Goal: Information Seeking & Learning: Learn about a topic

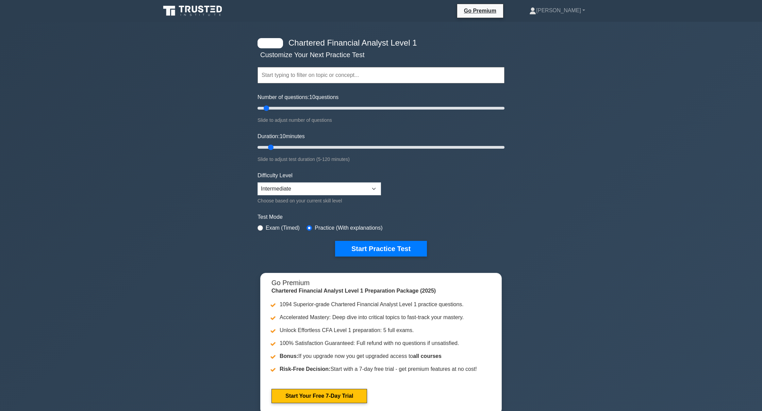
click at [301, 197] on div "Choose based on your current skill level" at bounding box center [318, 201] width 123 height 8
select select "expert"
drag, startPoint x: 274, startPoint y: 148, endPoint x: 719, endPoint y: 179, distance: 446.3
type input "120"
click at [719, 179] on div "Chartered Financial Analyst Level 1 Customize Your Next Practice Test Topics Qu…" at bounding box center [381, 222] width 762 height 401
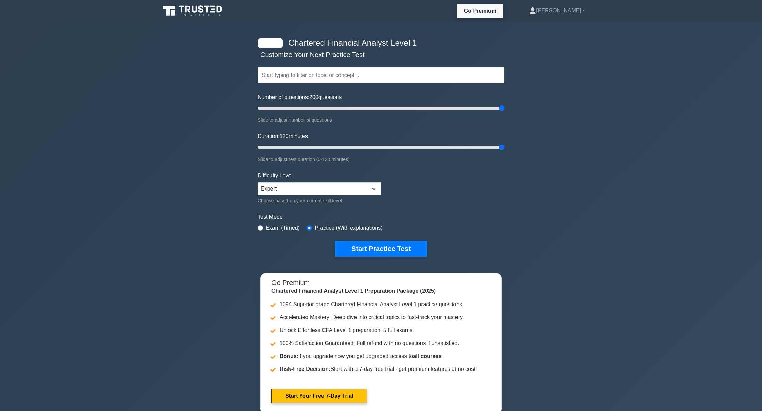
drag, startPoint x: 267, startPoint y: 106, endPoint x: 607, endPoint y: 136, distance: 341.8
type input "200"
click at [607, 136] on div "Chartered Financial Analyst Level 1 Customize Your Next Practice Test Topics Qu…" at bounding box center [381, 222] width 762 height 401
click at [389, 247] on button "Start Practice Test" at bounding box center [381, 249] width 92 height 16
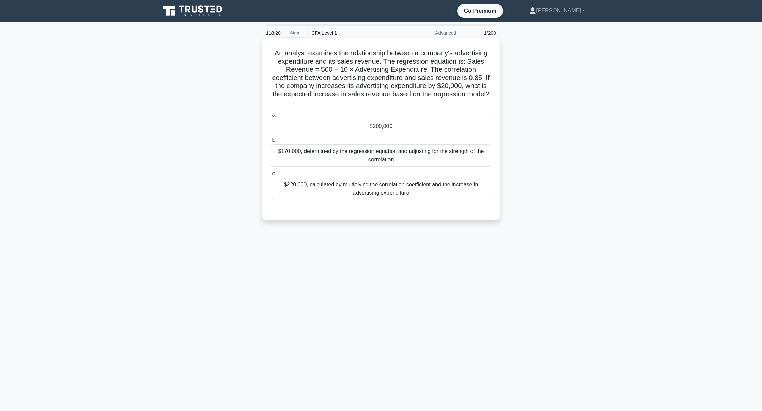
click at [352, 157] on div "$170,000, determined by the regression equation and adjusting for the strength …" at bounding box center [381, 155] width 220 height 22
click at [271, 143] on input "b. $170,000, determined by the regression equation and adjusting for the streng…" at bounding box center [271, 140] width 0 height 4
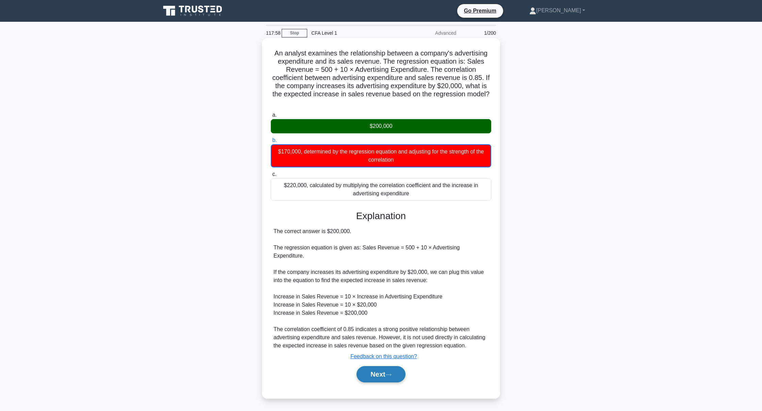
click at [371, 372] on button "Next" at bounding box center [380, 374] width 49 height 16
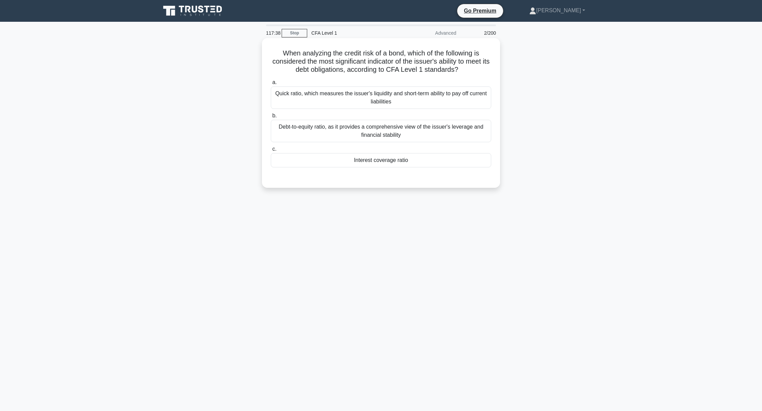
click at [308, 165] on div "Interest coverage ratio" at bounding box center [381, 160] width 220 height 14
click at [271, 151] on input "c. Interest coverage ratio" at bounding box center [271, 149] width 0 height 4
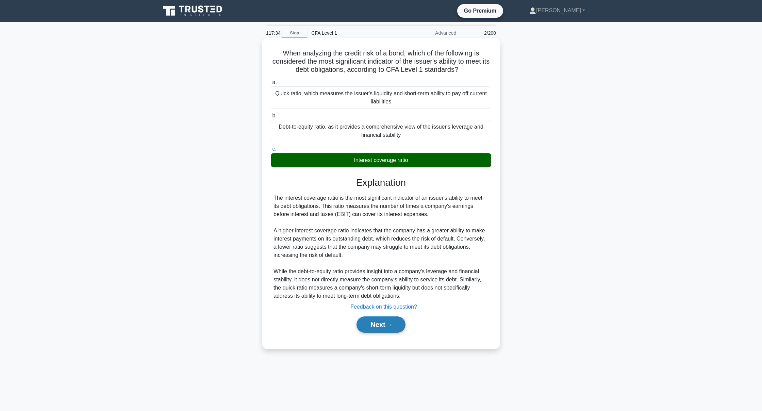
click at [361, 322] on button "Next" at bounding box center [380, 324] width 49 height 16
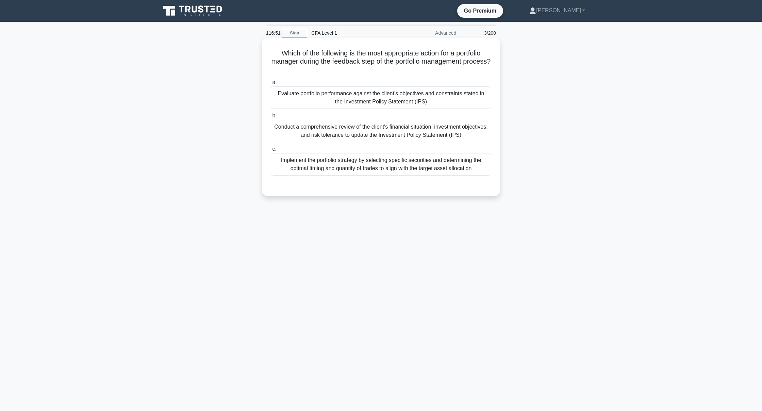
click at [333, 92] on div "Evaluate portfolio performance against the client's objectives and constraints …" at bounding box center [381, 97] width 220 height 22
click at [271, 85] on input "a. Evaluate portfolio performance against the client's objectives and constrain…" at bounding box center [271, 82] width 0 height 4
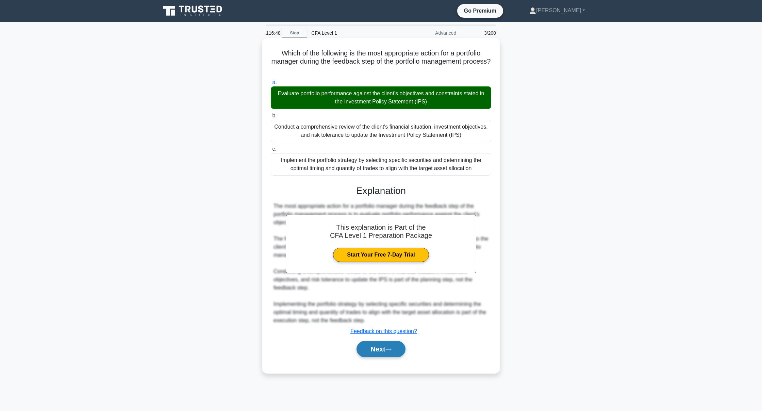
click at [380, 353] on button "Next" at bounding box center [380, 349] width 49 height 16
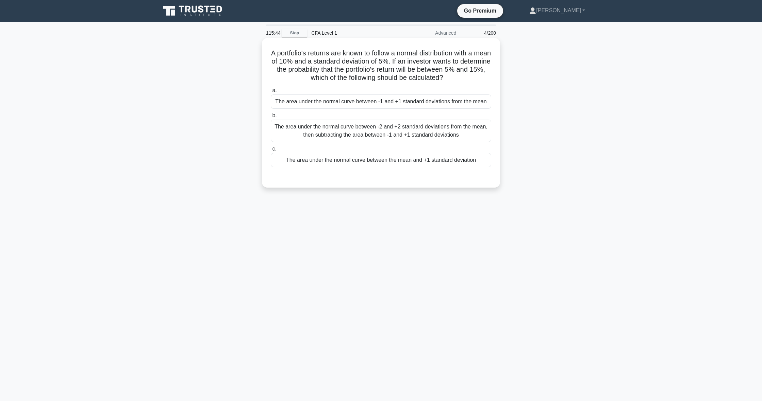
click at [288, 132] on div "The area under the normal curve between -2 and +2 standard deviations from the …" at bounding box center [381, 131] width 220 height 22
click at [271, 118] on input "b. The area under the normal curve between -2 and +2 standard deviations from t…" at bounding box center [271, 116] width 0 height 4
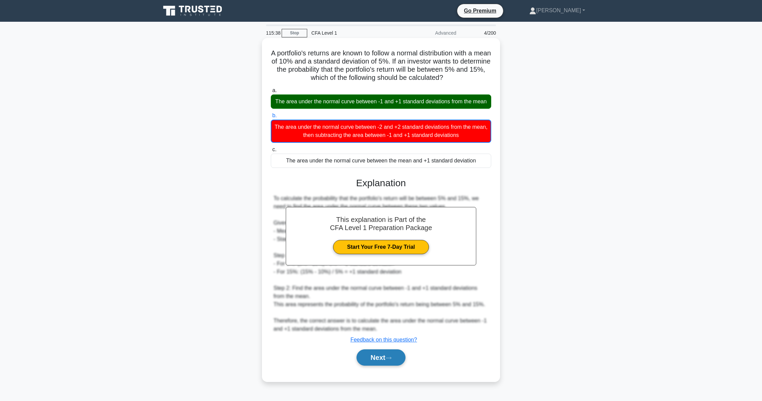
click at [381, 355] on button "Next" at bounding box center [380, 358] width 49 height 16
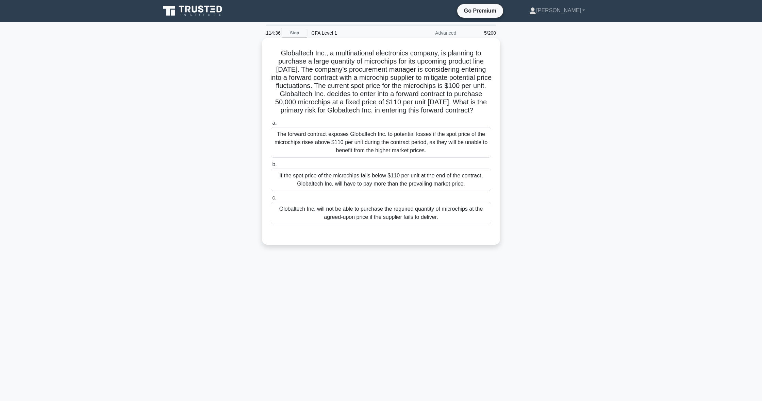
click at [390, 190] on div "If the spot price of the microchips falls below $110 per unit at the end of the…" at bounding box center [381, 180] width 220 height 22
click at [271, 167] on input "b. If the spot price of the microchips falls below $110 per unit at the end of …" at bounding box center [271, 165] width 0 height 4
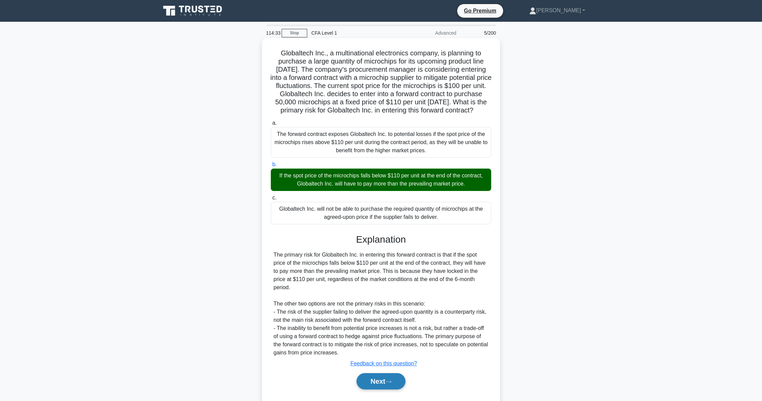
click at [380, 386] on button "Next" at bounding box center [380, 381] width 49 height 16
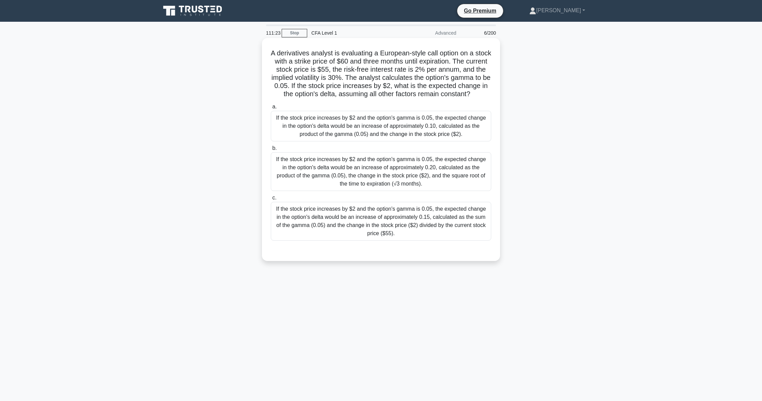
click at [404, 121] on div "If the stock price increases by $2 and the option's gamma is 0.05, the expected…" at bounding box center [381, 126] width 220 height 31
click at [271, 109] on input "a. If the stock price increases by $2 and the option's gamma is 0.05, the expec…" at bounding box center [271, 107] width 0 height 4
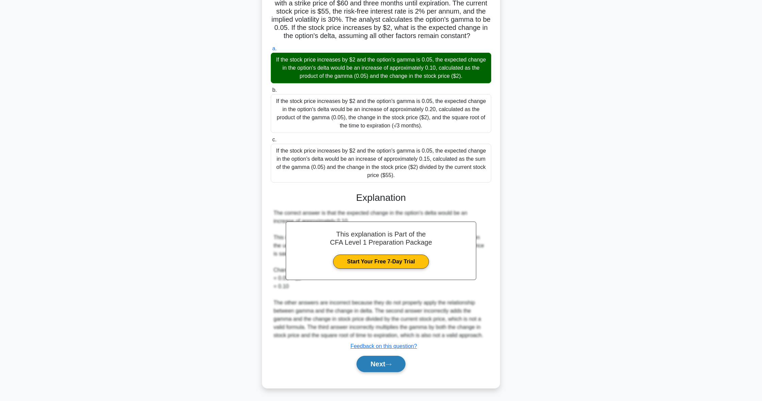
scroll to position [58, 0]
click at [366, 358] on button "Next" at bounding box center [380, 364] width 49 height 16
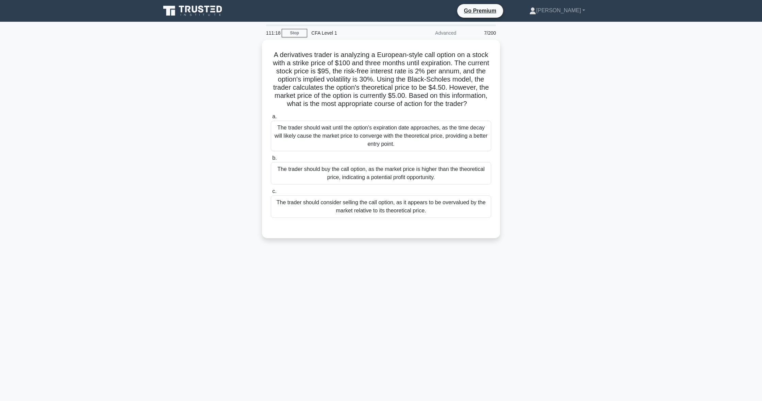
scroll to position [0, 0]
click at [427, 205] on div "The trader should consider selling the call option, as it appears to be overval…" at bounding box center [381, 205] width 220 height 22
click at [271, 192] on input "c. The trader should consider selling the call option, as it appears to be over…" at bounding box center [271, 190] width 0 height 4
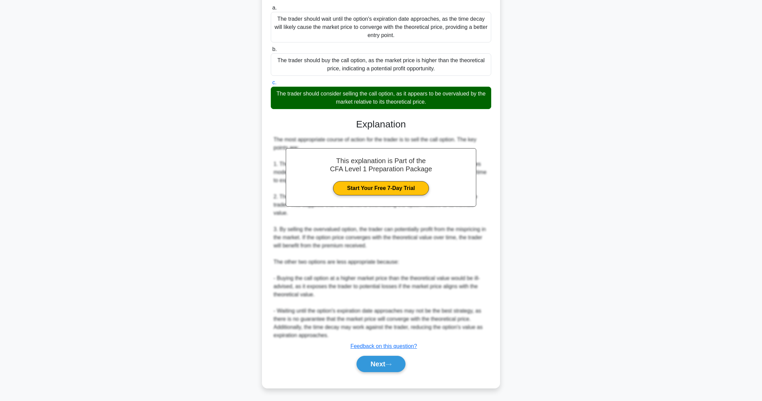
scroll to position [107, 0]
click at [360, 367] on button "Next" at bounding box center [380, 364] width 49 height 16
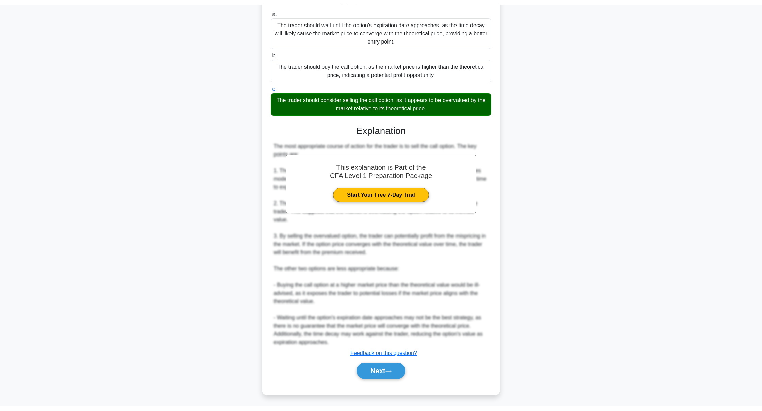
scroll to position [0, 0]
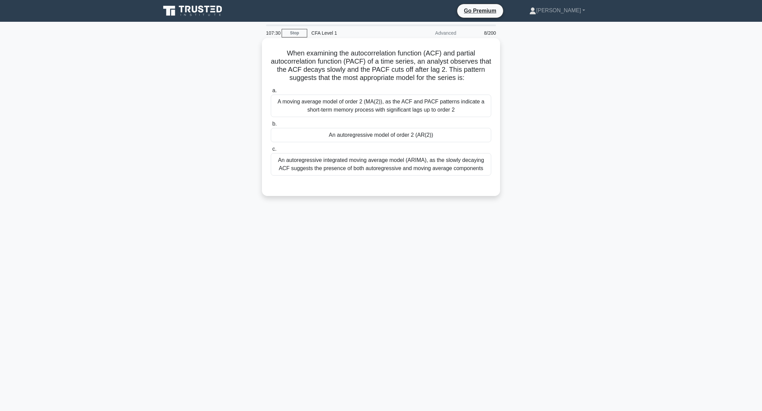
click at [455, 131] on div "An autoregressive model of order 2 (AR(2))" at bounding box center [381, 135] width 220 height 14
click at [271, 126] on input "b. An autoregressive model of order 2 (AR(2))" at bounding box center [271, 124] width 0 height 4
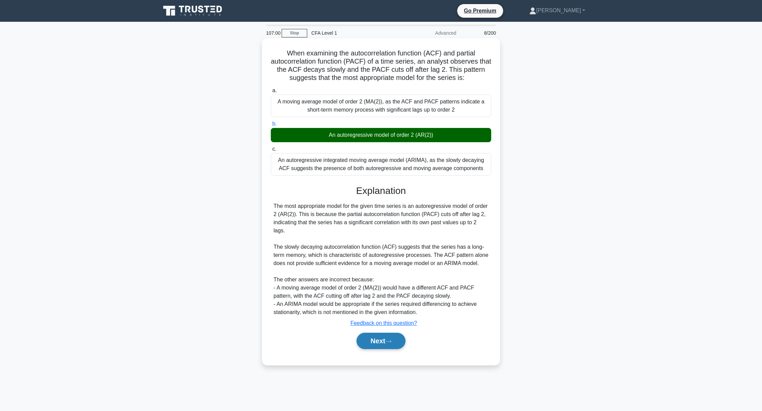
click at [362, 345] on button "Next" at bounding box center [380, 341] width 49 height 16
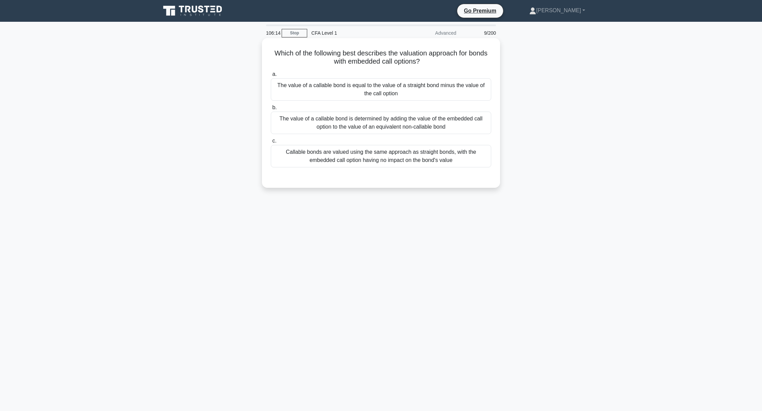
scroll to position [0, 0]
click at [351, 94] on div "The value of a callable bond is equal to the value of a straight bond minus the…" at bounding box center [381, 89] width 220 height 22
click at [271, 77] on input "a. The value of a callable bond is equal to the value of a straight bond minus …" at bounding box center [271, 74] width 0 height 4
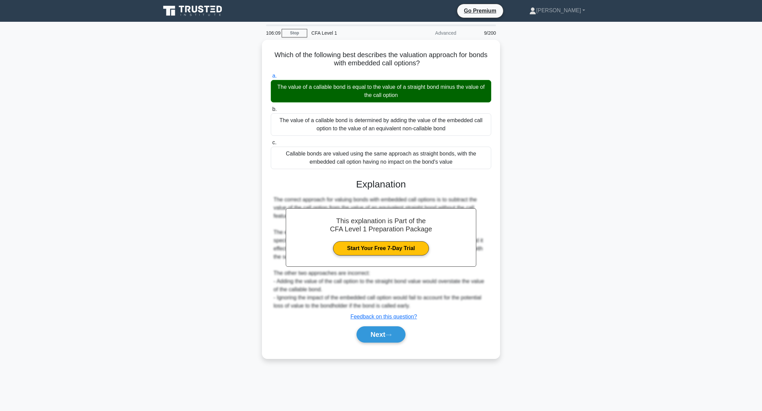
scroll to position [0, 0]
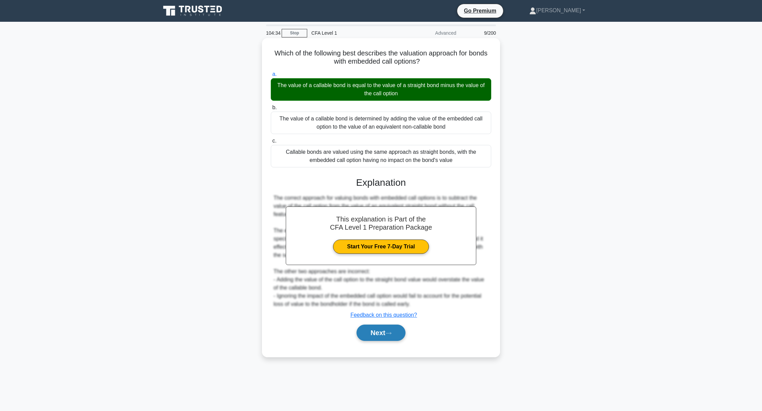
click at [378, 338] on button "Next" at bounding box center [380, 332] width 49 height 16
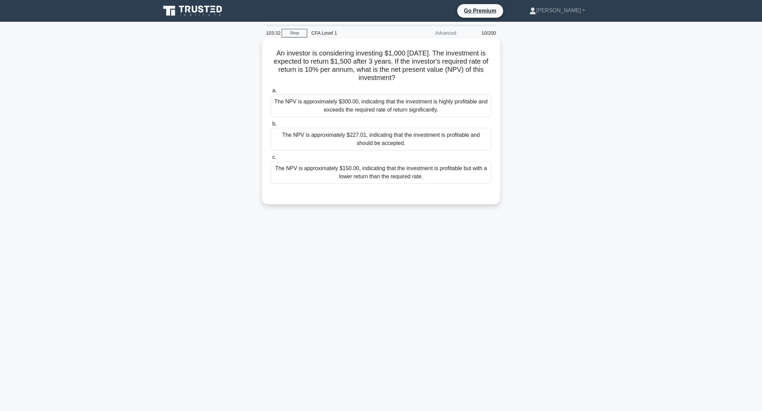
click at [287, 141] on div "The NPV is approximately $227.01, indicating that the investment is profitable …" at bounding box center [381, 139] width 220 height 22
click at [271, 126] on input "b. The NPV is approximately $227.01, indicating that the investment is profitab…" at bounding box center [271, 124] width 0 height 4
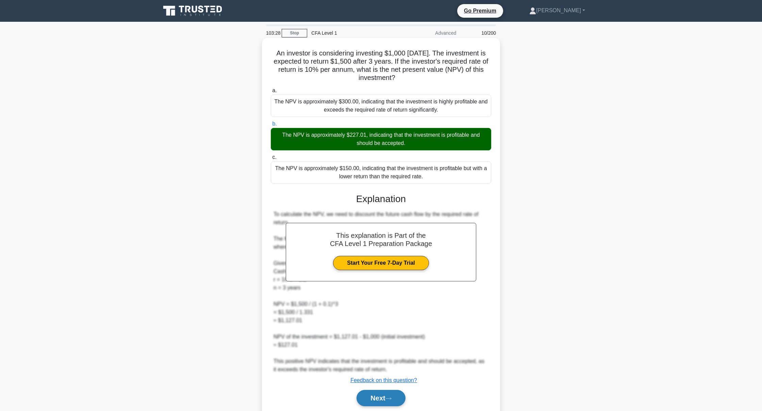
scroll to position [0, 0]
click at [379, 401] on button "Next" at bounding box center [380, 398] width 49 height 16
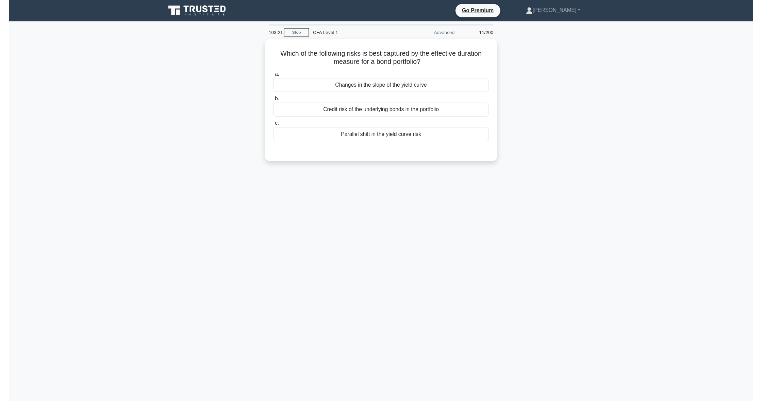
scroll to position [0, 0]
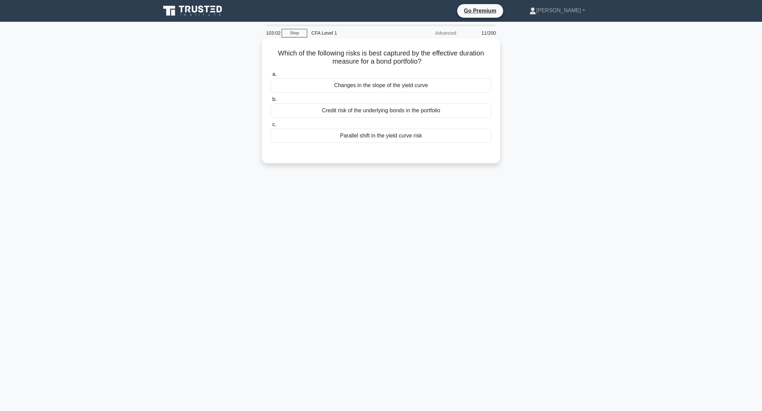
click at [388, 133] on div "Parallel shift in the yield curve risk" at bounding box center [381, 136] width 220 height 14
click at [271, 127] on input "c. Parallel shift in the yield curve risk" at bounding box center [271, 124] width 0 height 4
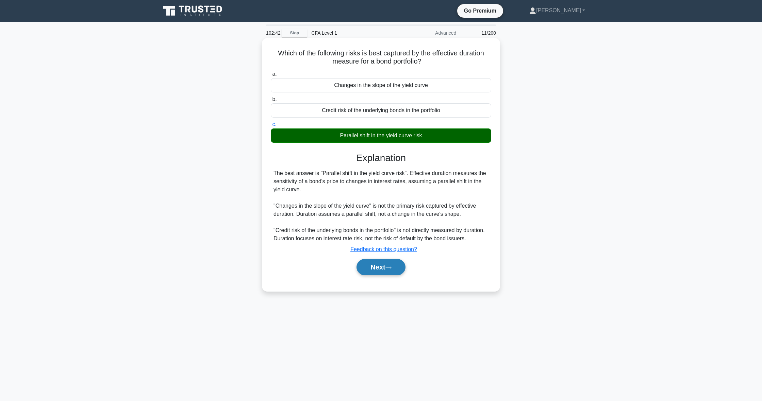
click at [369, 272] on button "Next" at bounding box center [380, 267] width 49 height 16
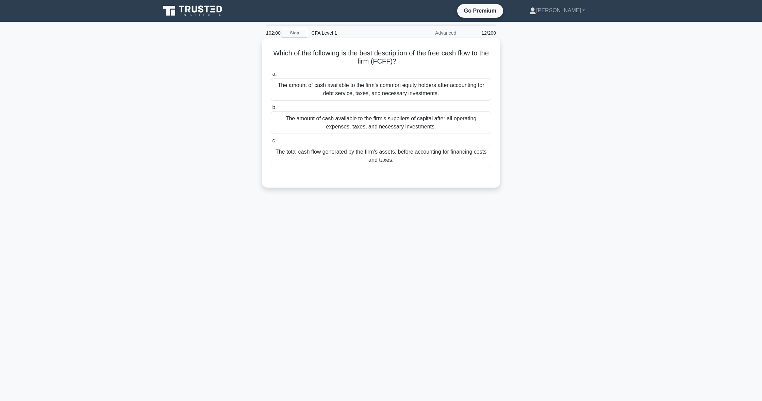
click at [402, 157] on div "The total cash flow generated by the firm's assets, before accounting for finan…" at bounding box center [381, 156] width 220 height 22
click at [271, 143] on input "c. The total cash flow generated by the firm's assets, before accounting for fi…" at bounding box center [271, 141] width 0 height 4
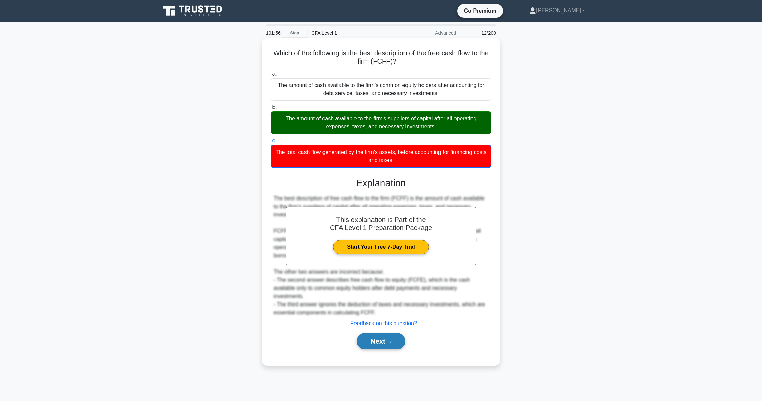
click at [381, 344] on button "Next" at bounding box center [380, 341] width 49 height 16
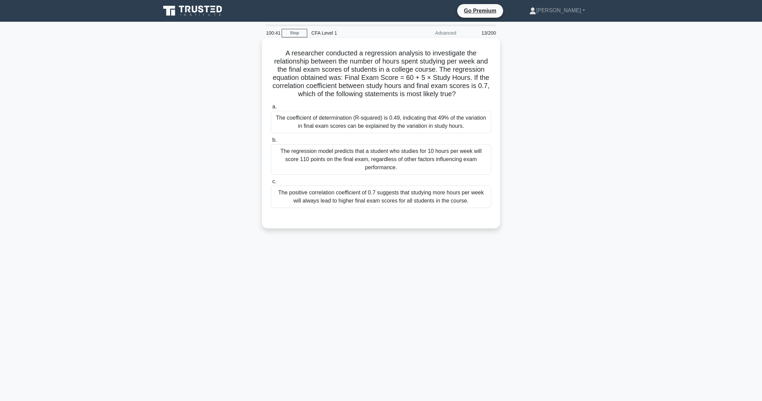
click at [379, 196] on div "The positive correlation coefficient of 0.7 suggests that studying more hours p…" at bounding box center [381, 197] width 220 height 22
click at [271, 184] on input "c. The positive correlation coefficient of 0.7 suggests that studying more hour…" at bounding box center [271, 182] width 0 height 4
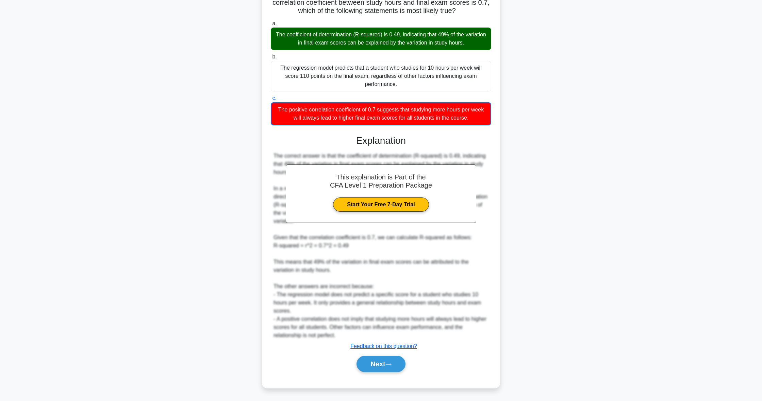
scroll to position [83, 0]
click at [372, 368] on button "Next" at bounding box center [380, 364] width 49 height 16
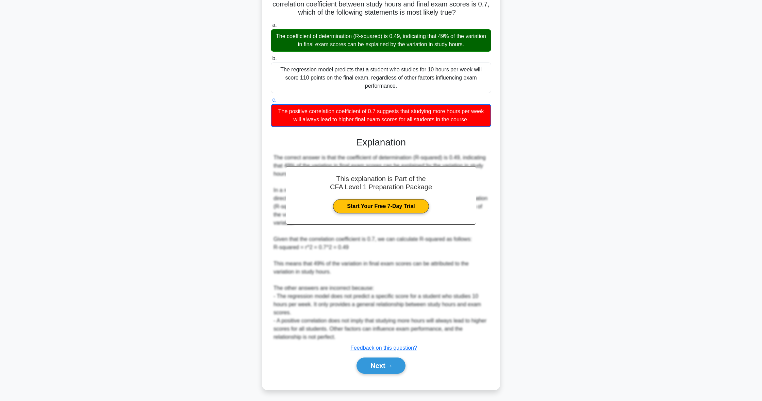
scroll to position [0, 0]
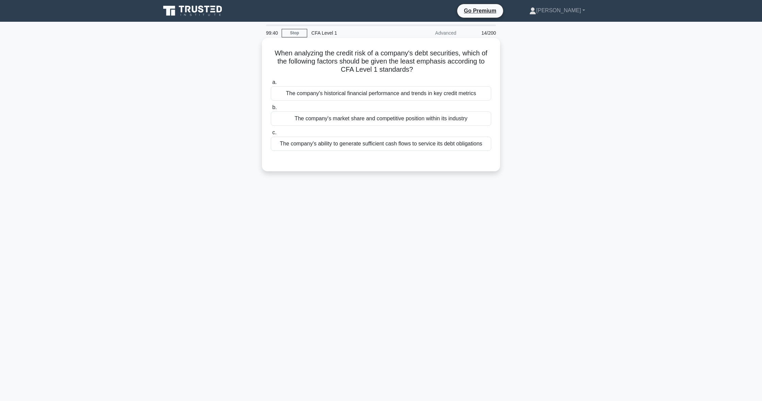
click at [383, 120] on div "The company's market share and competitive position within its industry" at bounding box center [381, 119] width 220 height 14
click at [271, 110] on input "b. The company's market share and competitive position within its industry" at bounding box center [271, 107] width 0 height 4
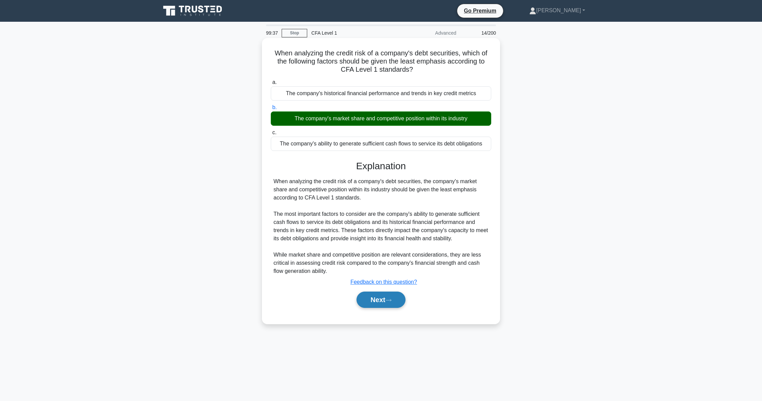
click at [405, 298] on button "Next" at bounding box center [380, 300] width 49 height 16
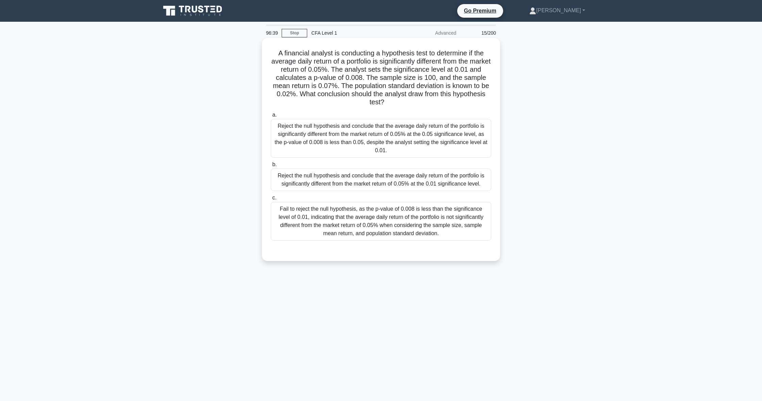
scroll to position [0, 0]
click at [372, 186] on div "Reject the null hypothesis and conclude that the average daily return of the po…" at bounding box center [381, 180] width 220 height 22
click at [271, 167] on input "b. Reject the null hypothesis and conclude that the average daily return of the…" at bounding box center [271, 165] width 0 height 4
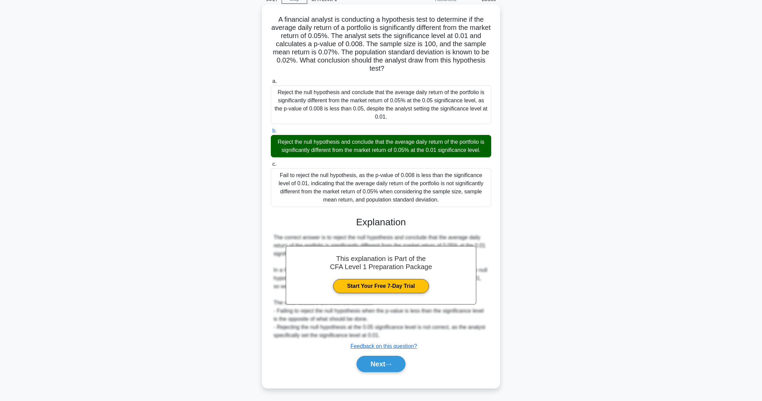
scroll to position [34, 0]
click at [379, 367] on button "Next" at bounding box center [380, 364] width 49 height 16
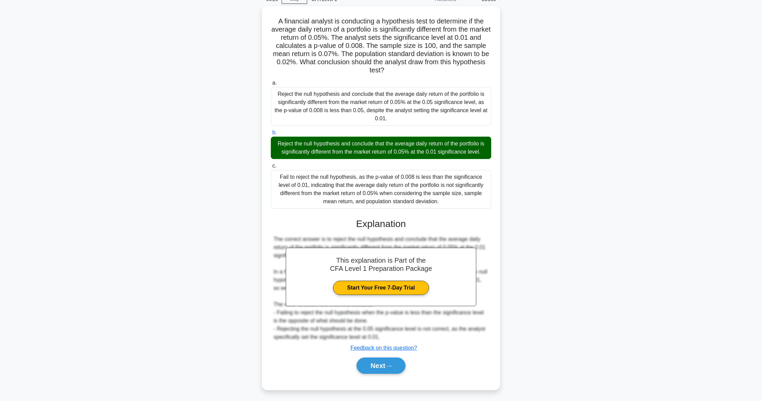
scroll to position [0, 0]
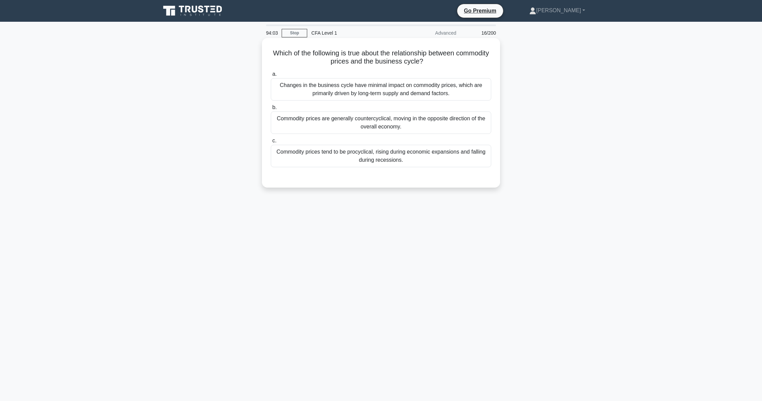
click at [329, 120] on div "Commodity prices are generally countercyclical, moving in the opposite directio…" at bounding box center [381, 123] width 220 height 22
click at [271, 110] on input "b. Commodity prices are generally countercyclical, moving in the opposite direc…" at bounding box center [271, 107] width 0 height 4
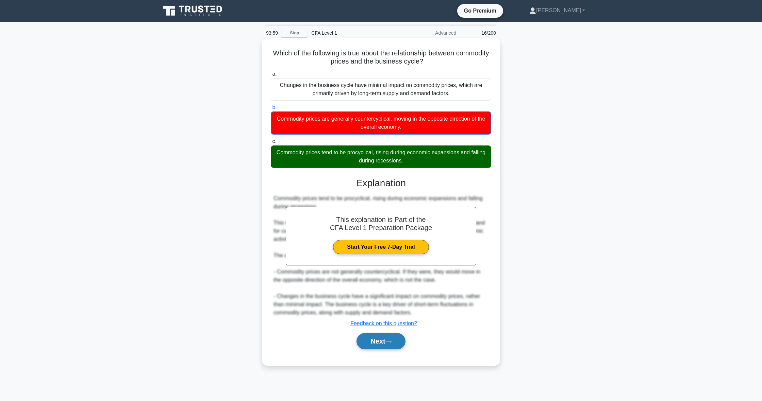
click at [386, 349] on button "Next" at bounding box center [380, 341] width 49 height 16
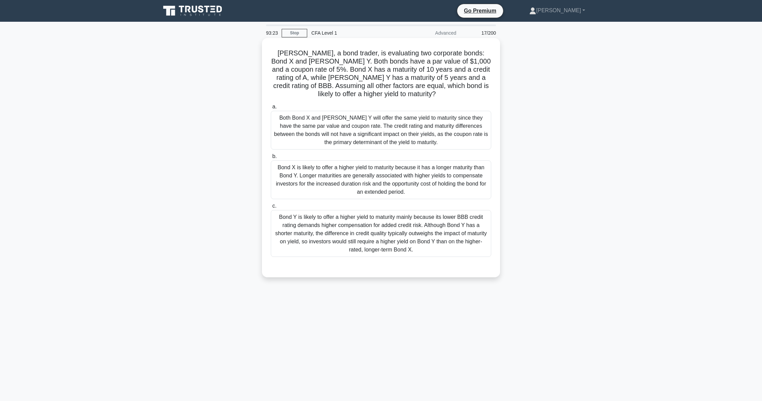
click at [380, 247] on div "Bond Y is likely to offer a higher yield to maturity mainly because its lower B…" at bounding box center [381, 233] width 220 height 47
click at [271, 208] on input "[PERSON_NAME] Y is likely to offer a higher yield to maturity mainly because it…" at bounding box center [271, 206] width 0 height 4
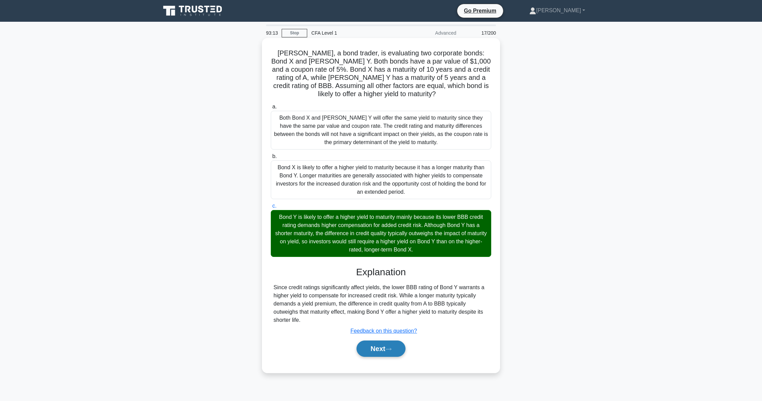
click at [390, 355] on button "Next" at bounding box center [380, 349] width 49 height 16
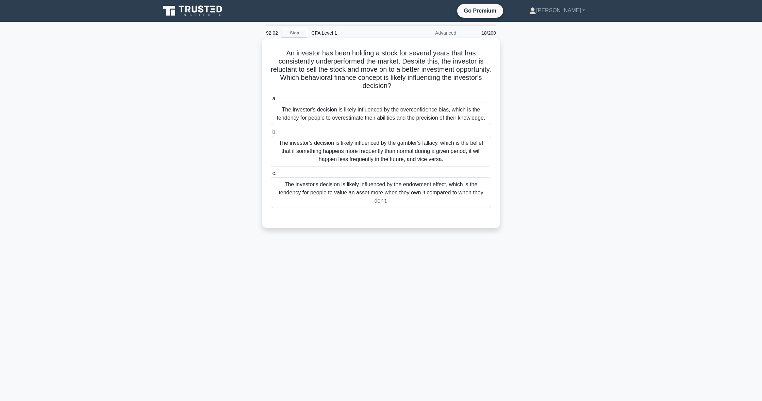
click at [419, 105] on div "The investor's decision is likely influenced by the overconfidence bias, which …" at bounding box center [381, 114] width 220 height 22
click at [271, 101] on input "a. The investor's decision is likely influenced by the overconfidence bias, whi…" at bounding box center [271, 99] width 0 height 4
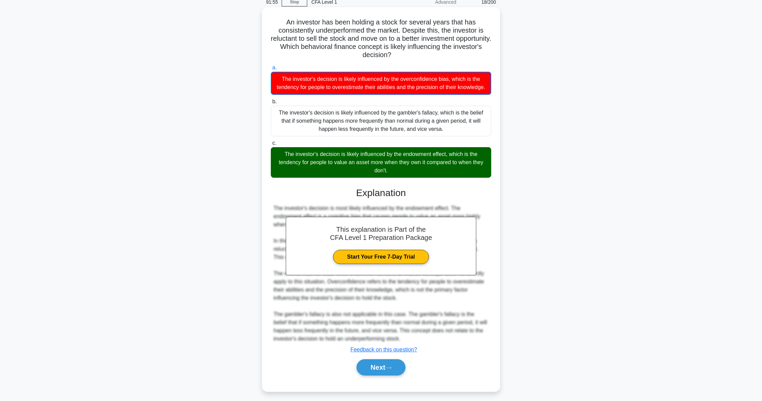
scroll to position [30, 0]
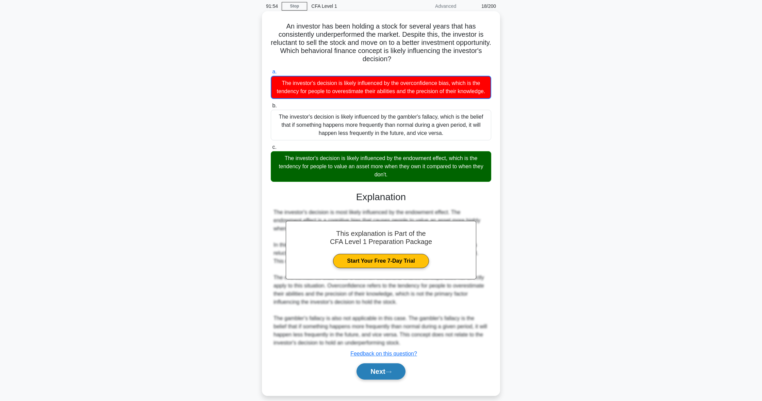
click at [383, 377] on button "Next" at bounding box center [380, 372] width 49 height 16
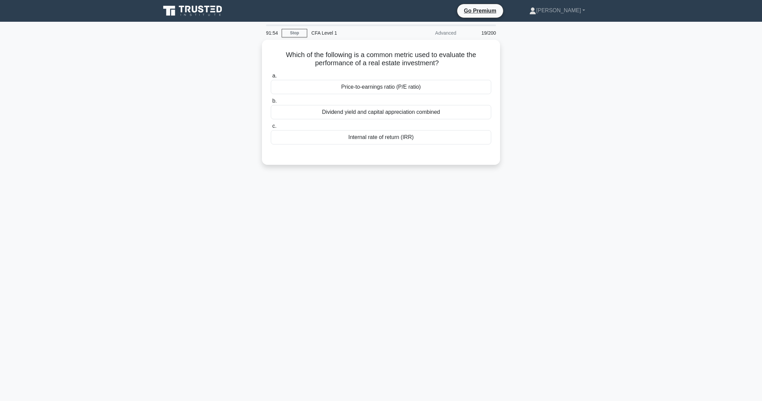
scroll to position [0, 0]
click at [396, 134] on div "Internal rate of return (IRR)" at bounding box center [381, 136] width 220 height 14
click at [271, 127] on input "c. Internal rate of return (IRR)" at bounding box center [271, 124] width 0 height 4
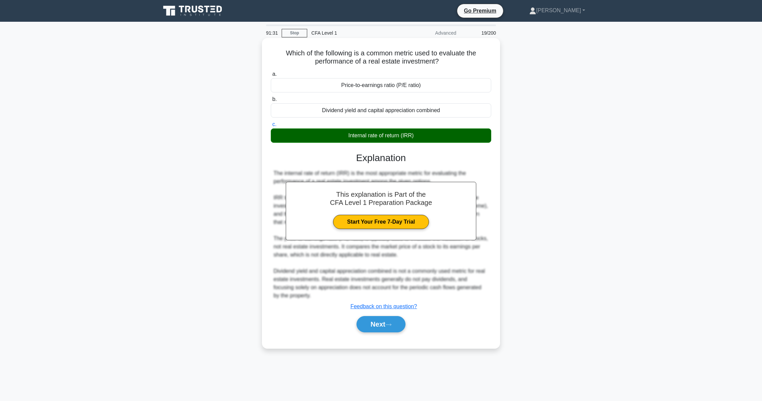
scroll to position [0, 0]
click at [371, 325] on button "Next" at bounding box center [380, 324] width 49 height 16
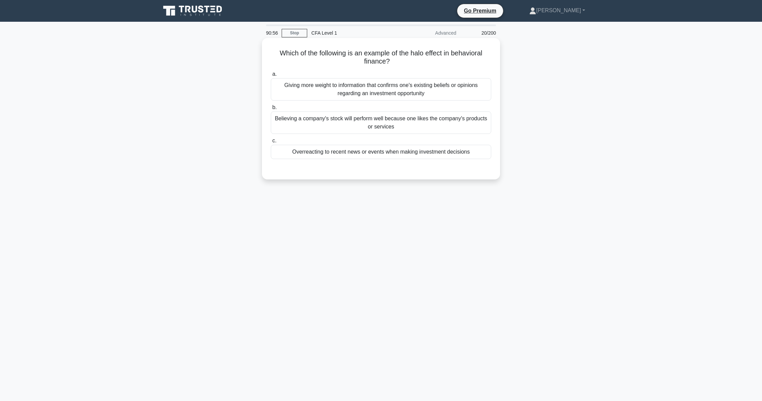
click at [388, 80] on div "Giving more weight to information that confirms one's existing beliefs or opini…" at bounding box center [381, 89] width 220 height 22
click at [271, 77] on input "a. Giving more weight to information that confirms one's existing beliefs or op…" at bounding box center [271, 74] width 0 height 4
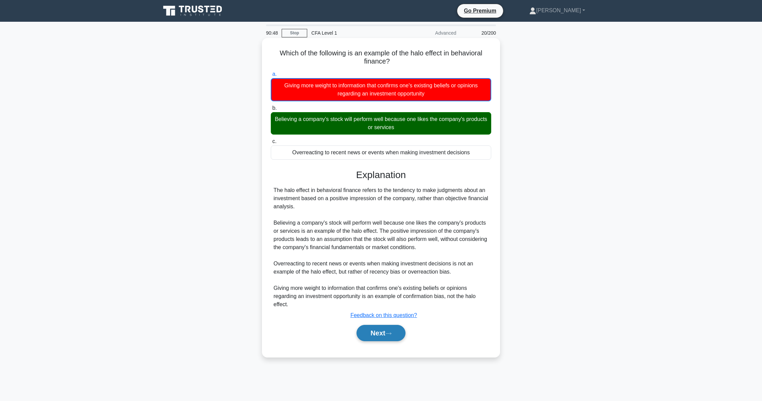
scroll to position [1, 0]
click at [368, 334] on button "Next" at bounding box center [380, 333] width 49 height 16
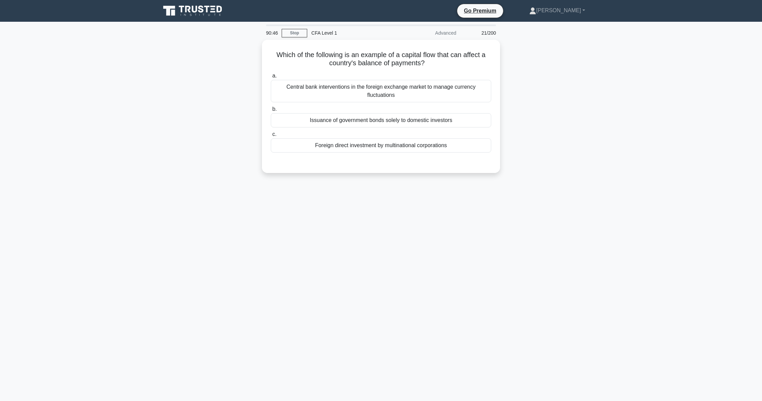
scroll to position [0, 0]
click at [388, 146] on div "Foreign direct investment by multinational corporations" at bounding box center [381, 144] width 220 height 14
click at [271, 135] on input "c. Foreign direct investment by multinational corporations" at bounding box center [271, 133] width 0 height 4
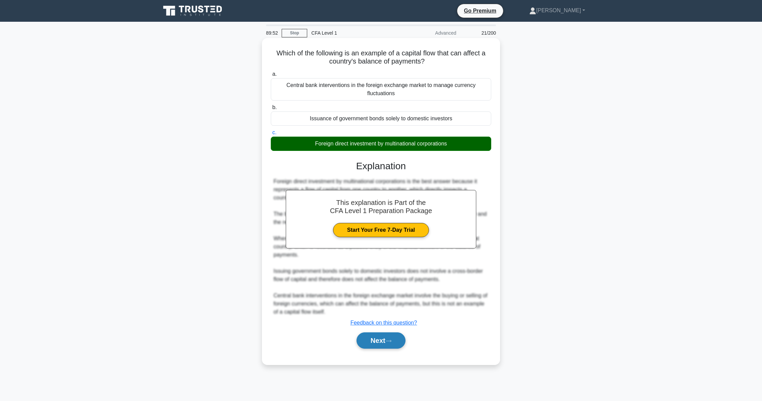
click at [384, 343] on button "Next" at bounding box center [380, 341] width 49 height 16
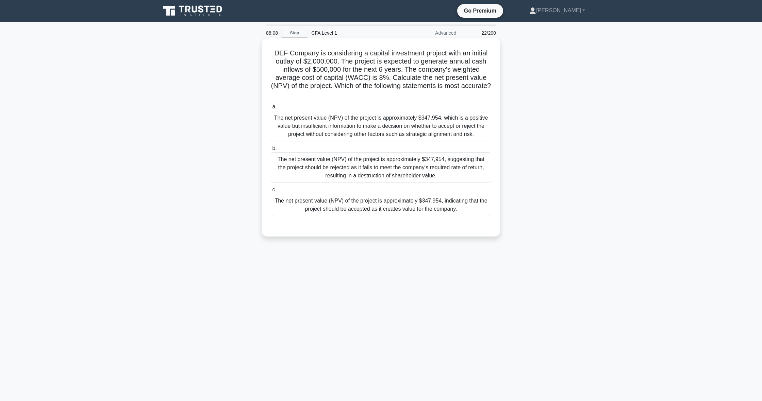
click at [298, 212] on div "The net present value (NPV) of the project is approximately $347,954, indicatin…" at bounding box center [381, 205] width 220 height 22
click at [271, 192] on input "c. The net present value (NPV) of the project is approximately $347,954, indica…" at bounding box center [271, 190] width 0 height 4
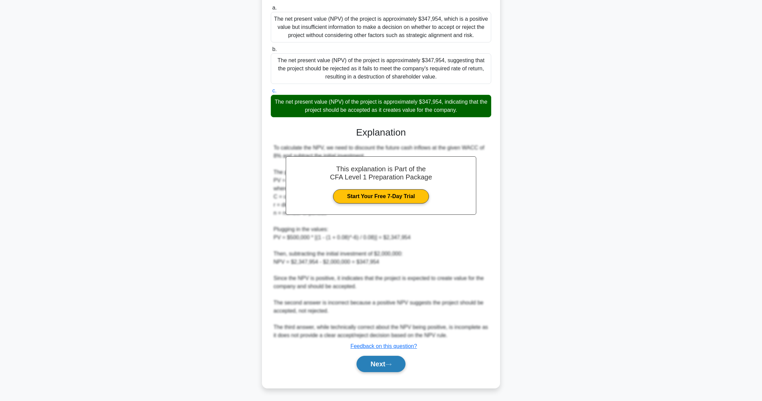
scroll to position [99, 0]
click at [360, 368] on button "Next" at bounding box center [380, 364] width 49 height 16
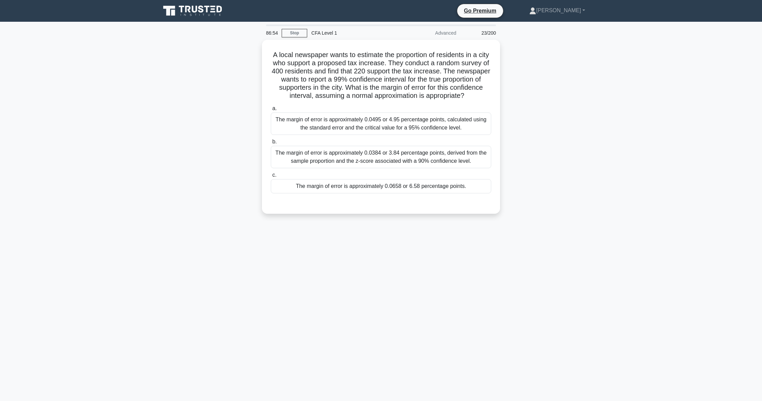
scroll to position [0, 0]
click at [381, 128] on div "The margin of error is approximately 0.0495 or 4.95 percentage points, calculat…" at bounding box center [381, 122] width 220 height 22
click at [271, 109] on input "a. The margin of error is approximately 0.0495 or 4.95 percentage points, calcu…" at bounding box center [271, 107] width 0 height 4
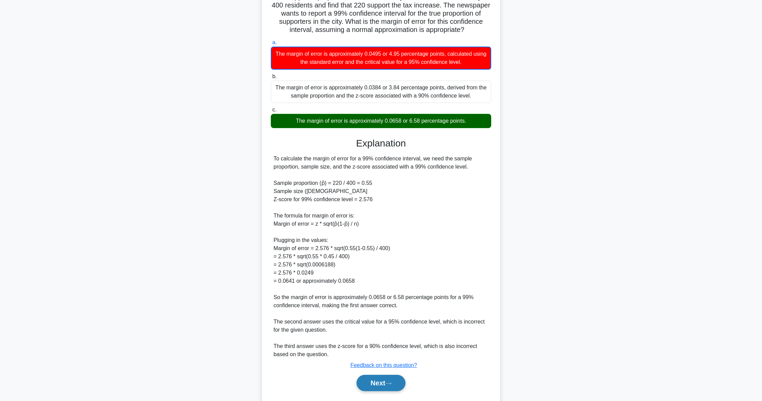
scroll to position [64, 0]
click at [362, 383] on button "Next" at bounding box center [380, 383] width 49 height 16
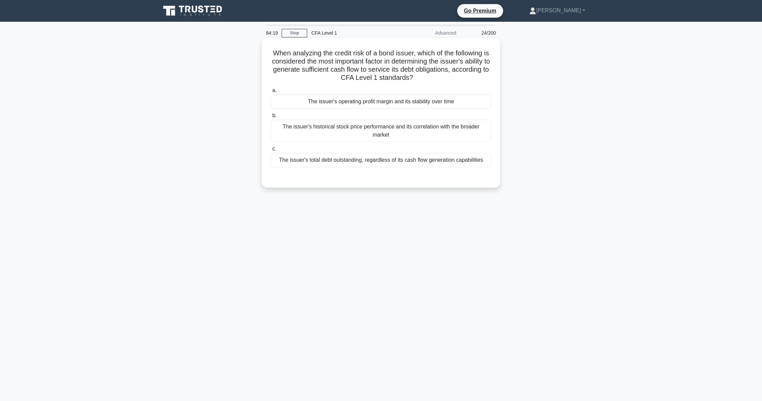
scroll to position [0, 0]
click at [387, 108] on div "The issuer's operating profit margin and its stability over time" at bounding box center [381, 102] width 220 height 14
click at [271, 93] on input "a. The issuer's operating profit margin and its stability over time" at bounding box center [271, 90] width 0 height 4
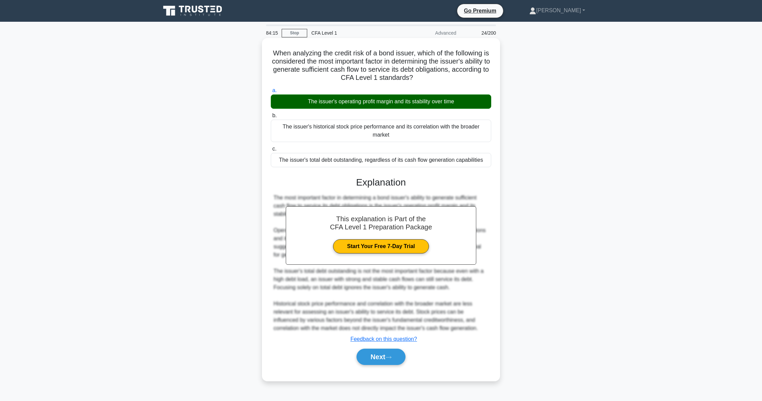
click at [394, 366] on div "Next" at bounding box center [381, 357] width 220 height 22
click at [394, 356] on button "Next" at bounding box center [380, 357] width 49 height 16
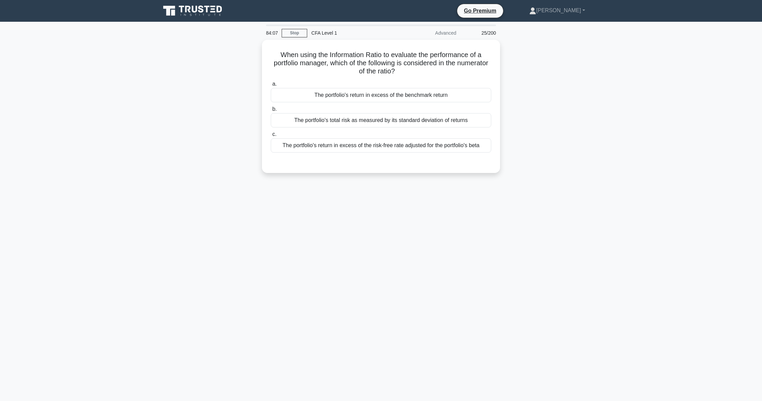
scroll to position [0, 0]
click at [358, 95] on div "The portfolio's return in excess of the benchmark return" at bounding box center [381, 93] width 220 height 14
click at [271, 85] on input "a. The portfolio's return in excess of the benchmark return" at bounding box center [271, 82] width 0 height 4
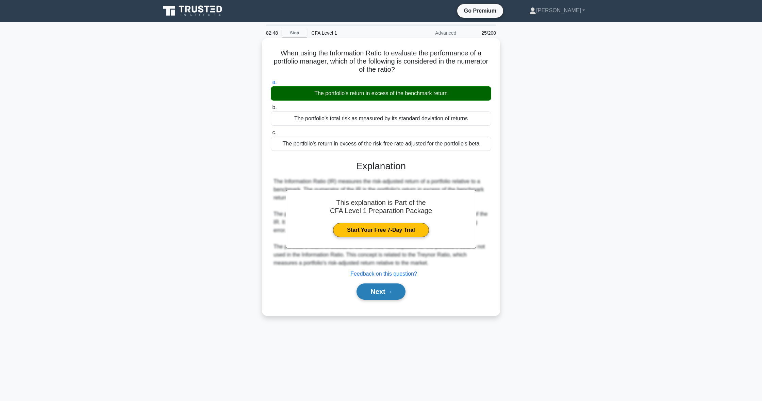
click at [378, 298] on button "Next" at bounding box center [380, 292] width 49 height 16
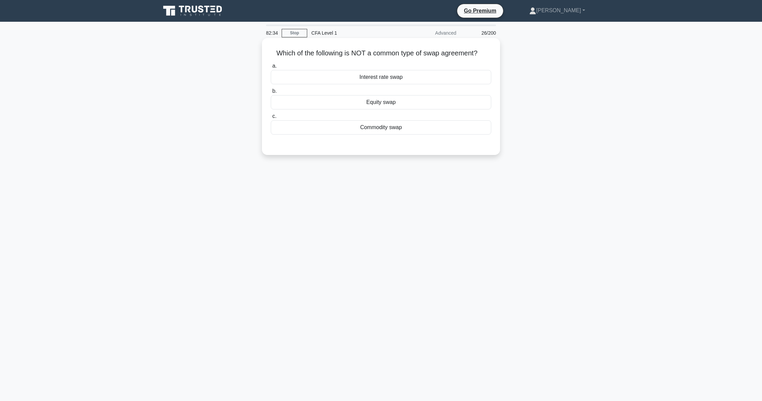
click at [355, 104] on div "Equity swap" at bounding box center [381, 102] width 220 height 14
click at [271, 94] on input "b. Equity swap" at bounding box center [271, 91] width 0 height 4
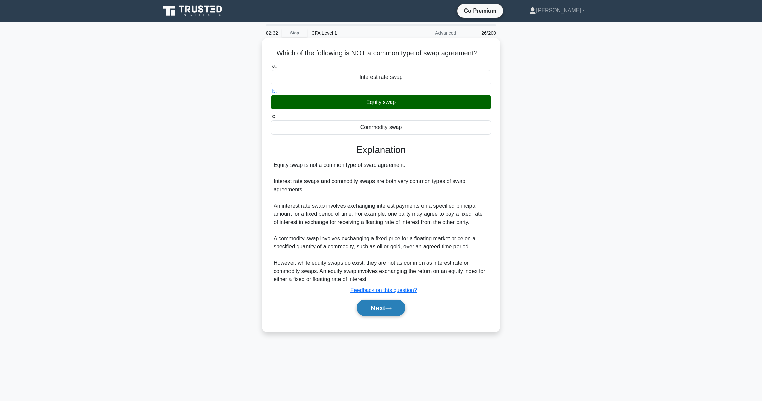
click at [386, 312] on button "Next" at bounding box center [380, 308] width 49 height 16
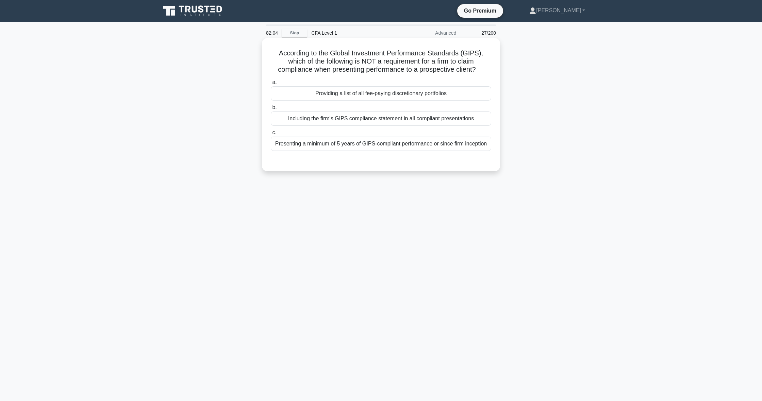
click at [458, 117] on div "Including the firm's GIPS compliance statement in all compliant presentations" at bounding box center [381, 119] width 220 height 14
click at [271, 110] on input "b. Including the firm's GIPS compliance statement in all compliant presentations" at bounding box center [271, 107] width 0 height 4
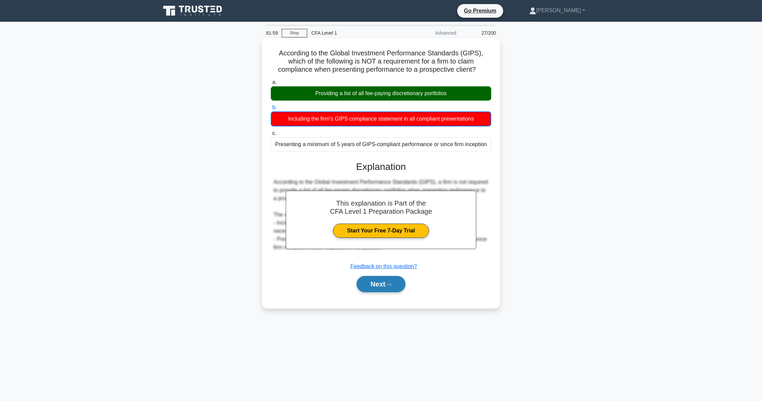
click at [390, 280] on button "Next" at bounding box center [380, 284] width 49 height 16
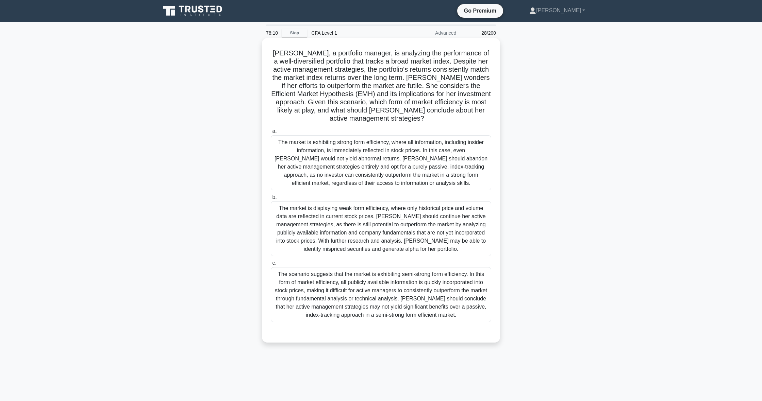
click at [453, 163] on div "The market is exhibiting strong form efficiency, where all information, includi…" at bounding box center [381, 162] width 220 height 55
click at [271, 134] on input "a. The market is exhibiting strong form efficiency, where all information, incl…" at bounding box center [271, 131] width 0 height 4
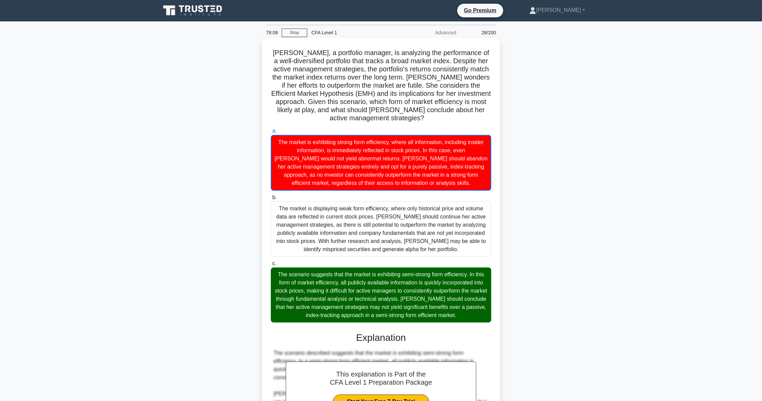
scroll to position [0, 1]
click at [498, 190] on div "[PERSON_NAME], a portfolio manager, is analyzing the performance of a well-dive…" at bounding box center [381, 304] width 238 height 532
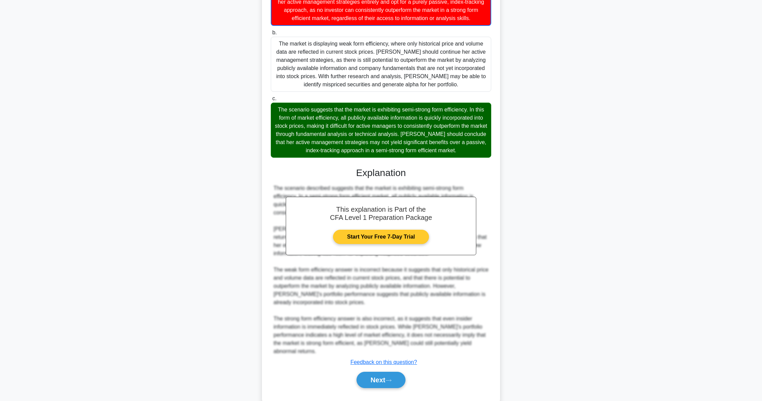
scroll to position [165, 0]
click at [374, 372] on button "Next" at bounding box center [380, 380] width 49 height 16
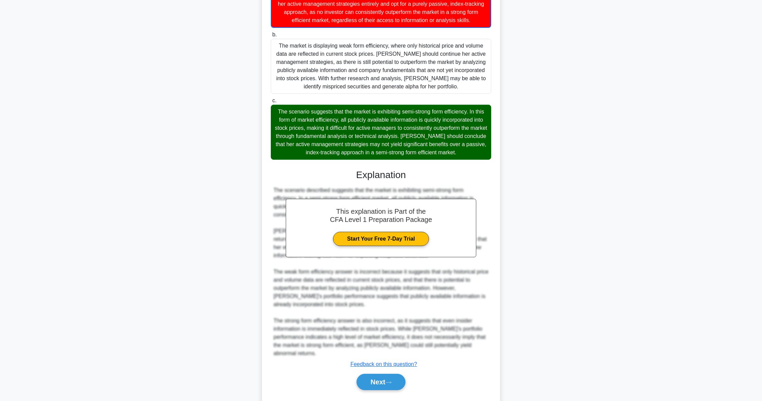
scroll to position [0, 0]
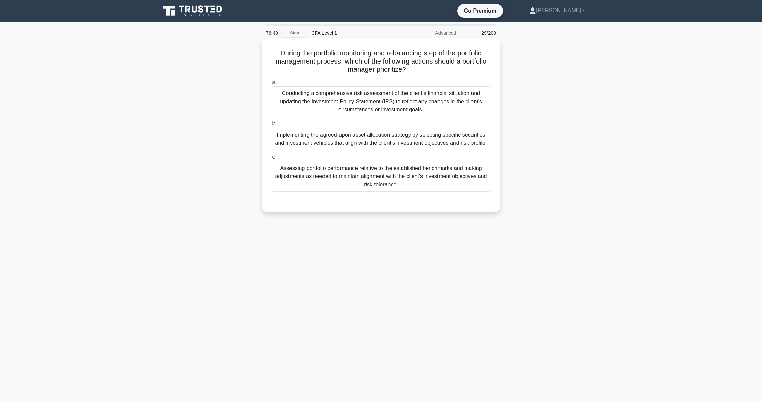
click at [412, 186] on div "Assessing portfolio performance relative to the established benchmarks and maki…" at bounding box center [381, 176] width 220 height 31
click at [271, 160] on input "c. Assessing portfolio performance relative to the established benchmarks and m…" at bounding box center [271, 157] width 0 height 4
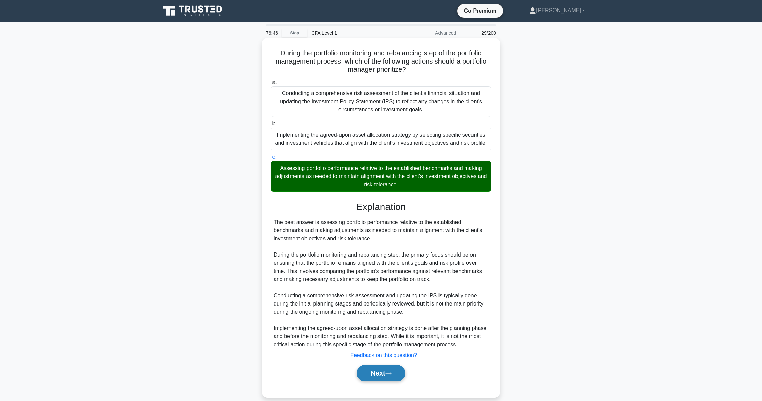
click at [366, 371] on button "Next" at bounding box center [380, 373] width 49 height 16
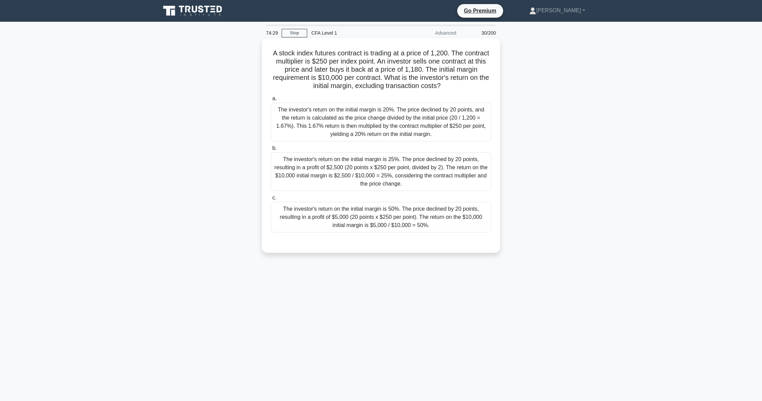
click at [367, 214] on div "The investor's return on the initial margin is 50%. The price declined by 20 po…" at bounding box center [381, 217] width 220 height 31
click at [271, 200] on input "c. The investor's return on the initial margin is 50%. The price declined by 20…" at bounding box center [271, 198] width 0 height 4
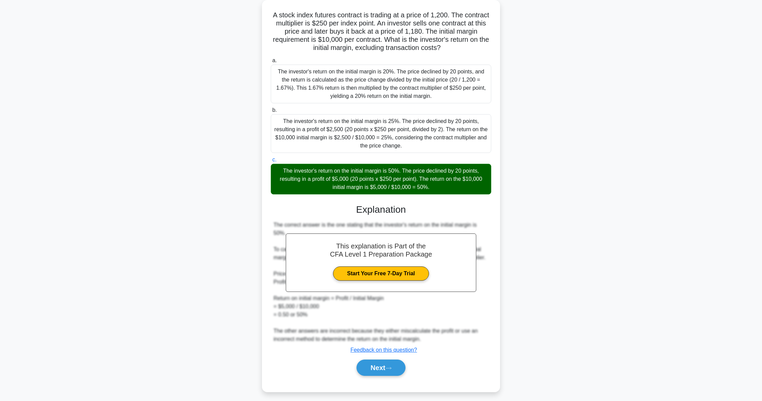
scroll to position [39, 0]
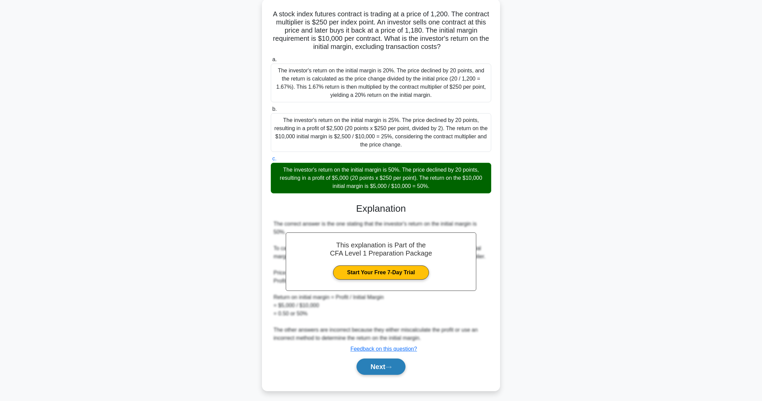
click at [391, 367] on icon at bounding box center [388, 368] width 6 height 4
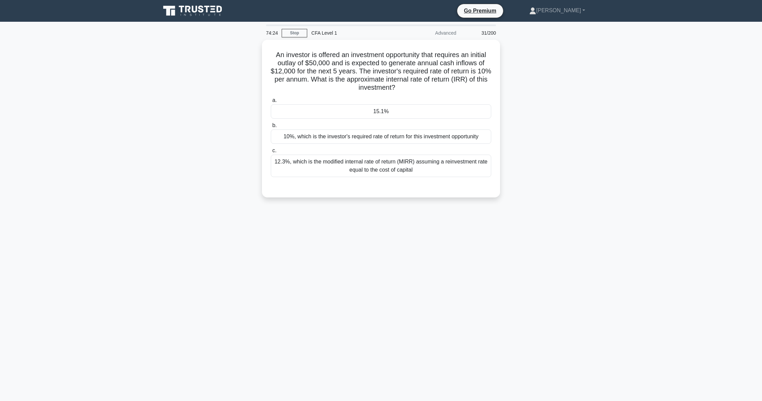
scroll to position [23, 0]
click at [373, 180] on div at bounding box center [381, 182] width 220 height 5
click at [295, 180] on div at bounding box center [381, 182] width 220 height 5
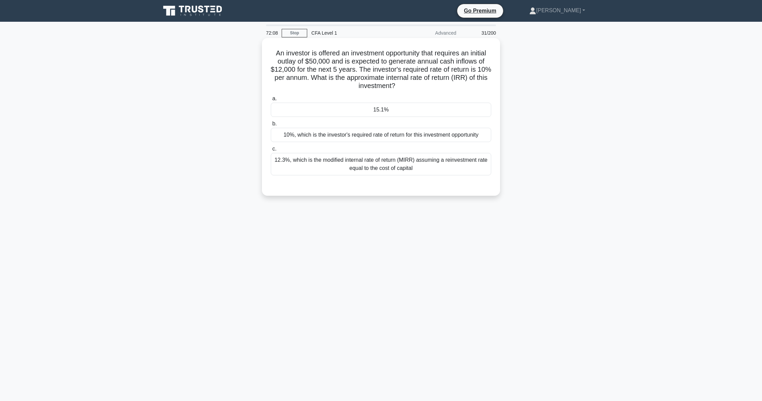
click at [374, 145] on label "c. 12.3%, which is the modified internal rate of return (MIRR) assuming a reinv…" at bounding box center [381, 160] width 220 height 31
click at [271, 147] on input "c. 12.3%, which is the modified internal rate of return (MIRR) assuming a reinv…" at bounding box center [271, 149] width 0 height 4
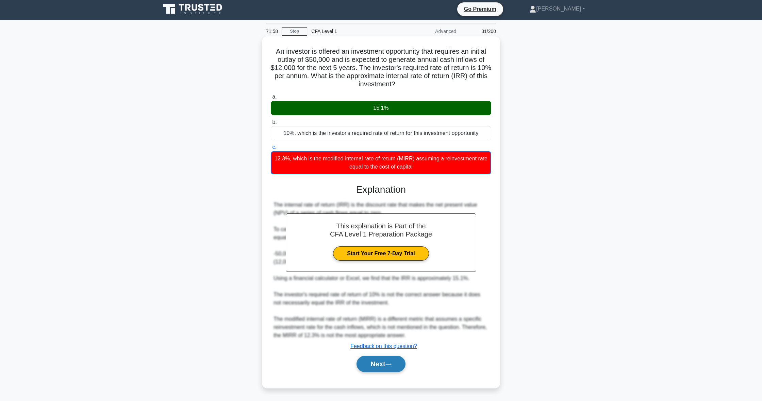
click at [365, 366] on button "Next" at bounding box center [380, 364] width 49 height 16
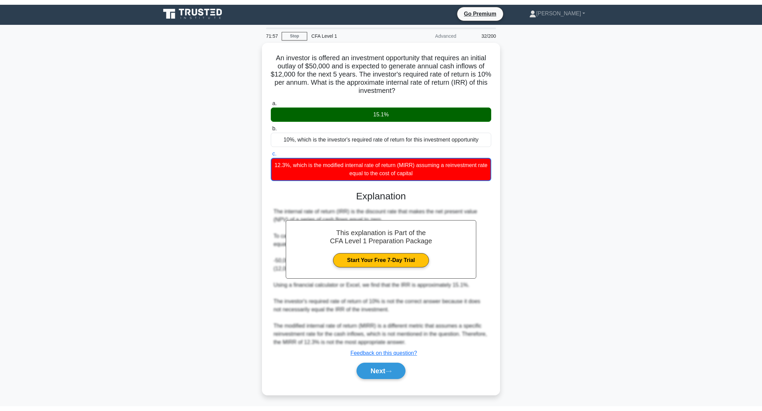
scroll to position [0, 0]
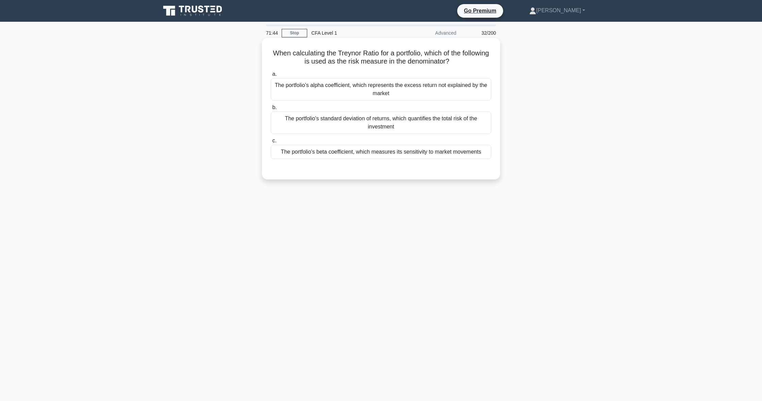
click at [281, 151] on div "The portfolio's beta coefficient, which measures its sensitivity to market move…" at bounding box center [381, 152] width 220 height 14
click at [271, 143] on input "c. The portfolio's beta coefficient, which measures its sensitivity to market m…" at bounding box center [271, 141] width 0 height 4
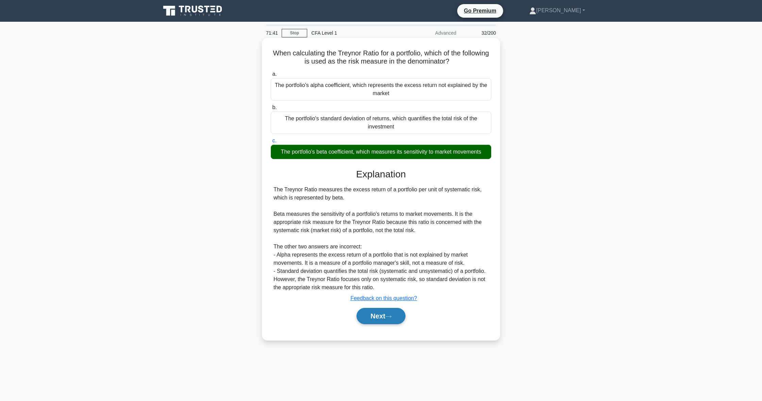
click at [371, 313] on button "Next" at bounding box center [380, 316] width 49 height 16
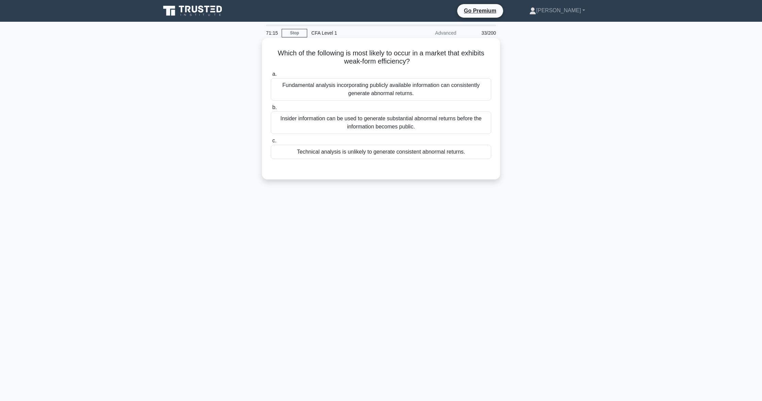
click at [288, 122] on div "Insider information can be used to generate substantial abnormal returns before…" at bounding box center [381, 123] width 220 height 22
click at [271, 110] on input "b. Insider information can be used to generate substantial abnormal returns bef…" at bounding box center [271, 107] width 0 height 4
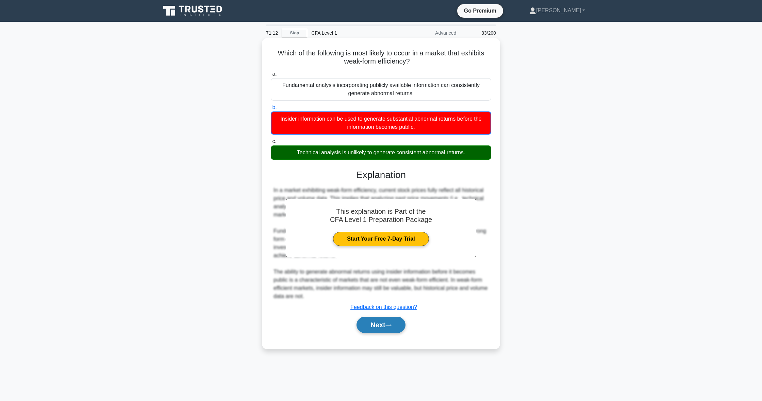
click at [364, 323] on button "Next" at bounding box center [380, 325] width 49 height 16
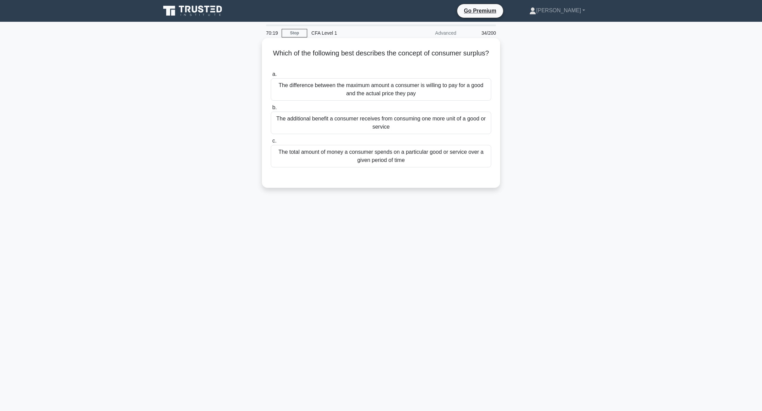
click at [363, 130] on div "The additional benefit a consumer receives from consuming one more unit of a go…" at bounding box center [381, 123] width 220 height 22
click at [271, 110] on input "b. The additional benefit a consumer receives from consuming one more unit of a…" at bounding box center [271, 107] width 0 height 4
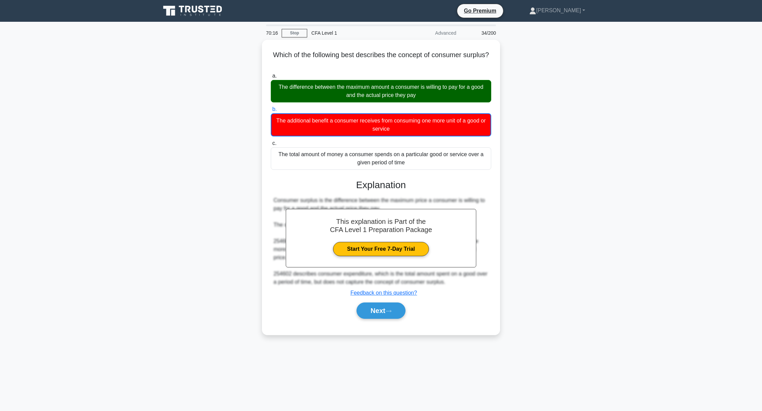
scroll to position [0, 0]
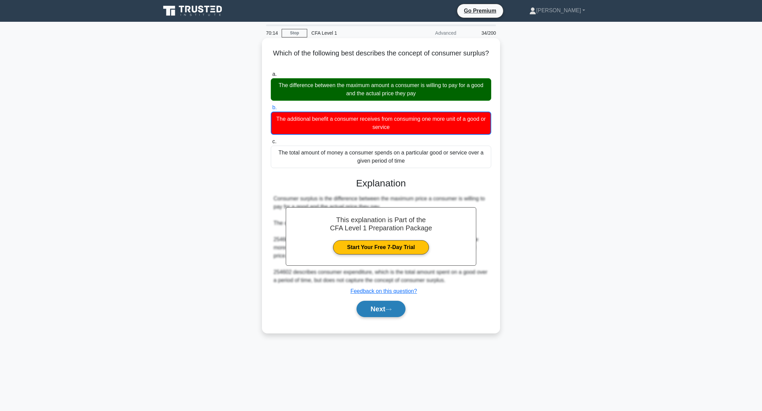
click at [375, 308] on button "Next" at bounding box center [380, 309] width 49 height 16
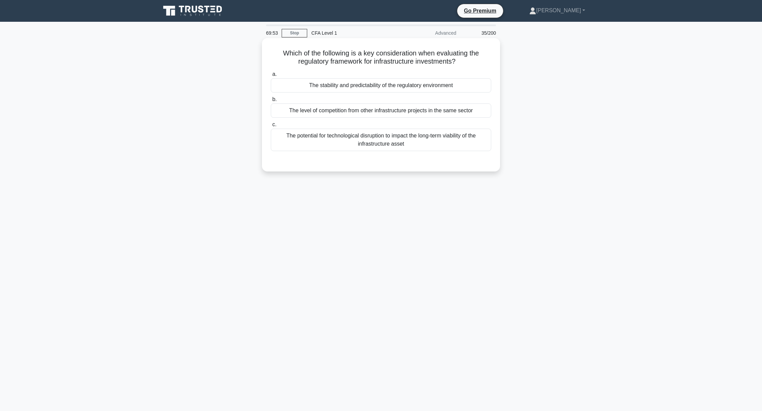
click at [404, 83] on div "The stability and predictability of the regulatory environment" at bounding box center [381, 85] width 220 height 14
click at [271, 77] on input "a. The stability and predictability of the regulatory environment" at bounding box center [271, 74] width 0 height 4
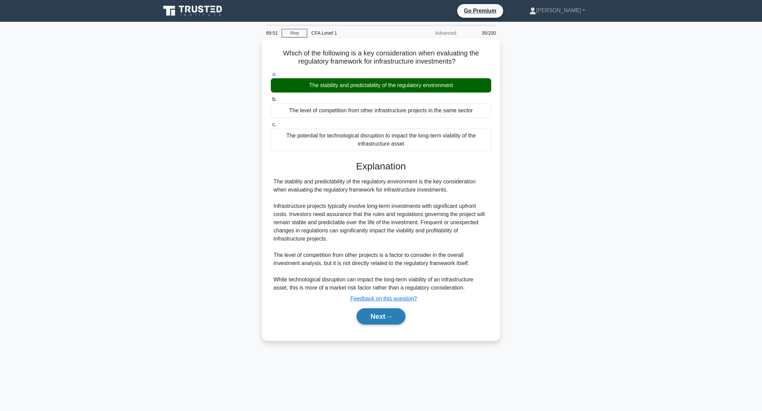
click at [385, 319] on button "Next" at bounding box center [380, 316] width 49 height 16
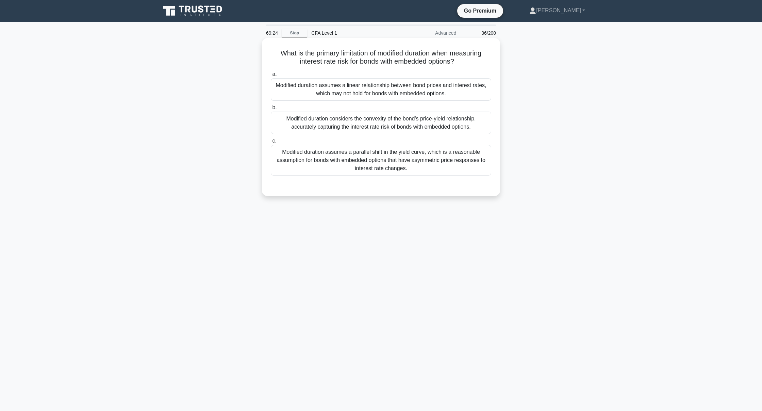
click at [469, 89] on div "Modified duration assumes a linear relationship between bond prices and interes…" at bounding box center [381, 89] width 220 height 22
click at [271, 77] on input "a. Modified duration assumes a linear relationship between bond prices and inte…" at bounding box center [271, 74] width 0 height 4
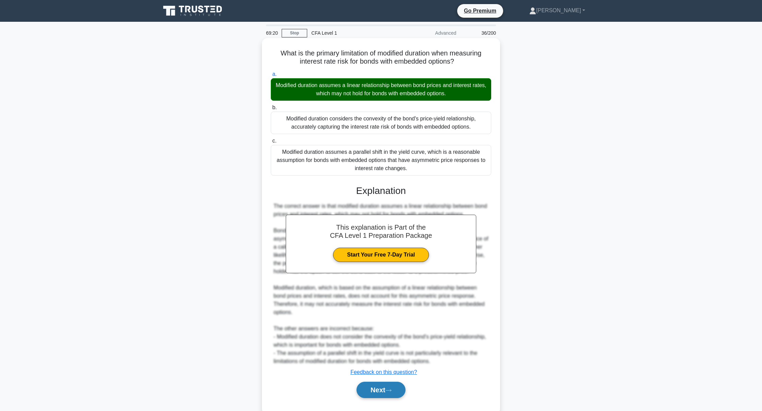
click at [358, 392] on button "Next" at bounding box center [380, 390] width 49 height 16
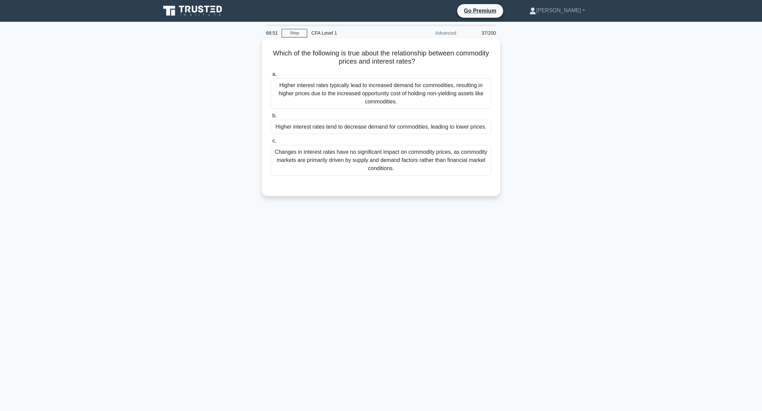
click at [357, 167] on div "Changes in interest rates have no significant impact on commodity prices, as co…" at bounding box center [381, 160] width 220 height 31
click at [271, 143] on input "c. Changes in interest rates have no significant impact on commodity prices, as…" at bounding box center [271, 141] width 0 height 4
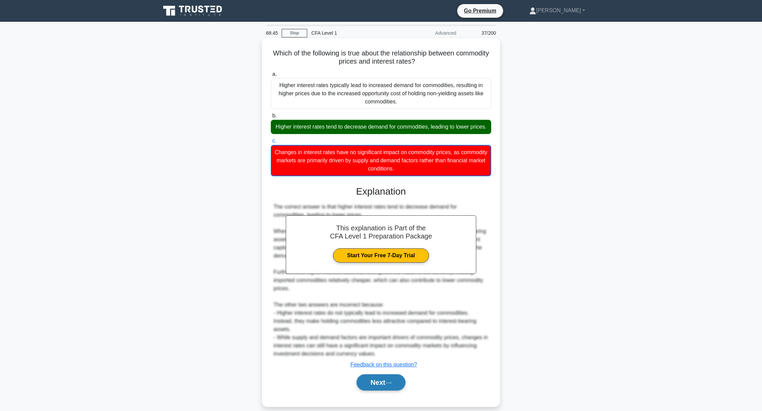
click at [389, 385] on button "Next" at bounding box center [380, 382] width 49 height 16
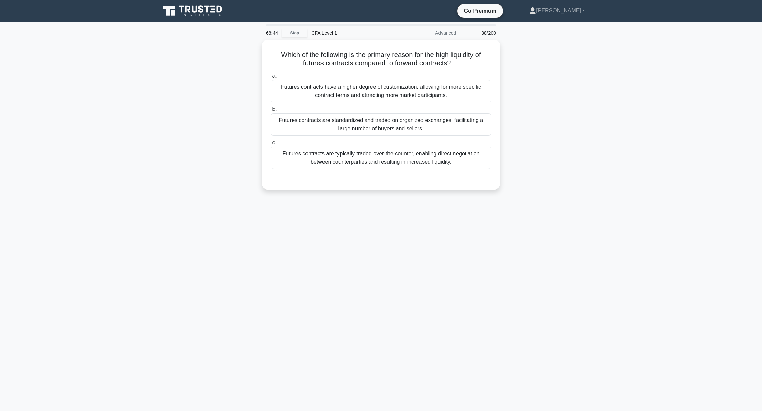
scroll to position [2, 0]
click at [291, 126] on div "Futures contracts are standardized and traded on organized exchanges, facilitat…" at bounding box center [381, 123] width 220 height 22
click at [271, 110] on input "b. Futures contracts are standardized and traded on organized exchanges, facili…" at bounding box center [271, 107] width 0 height 4
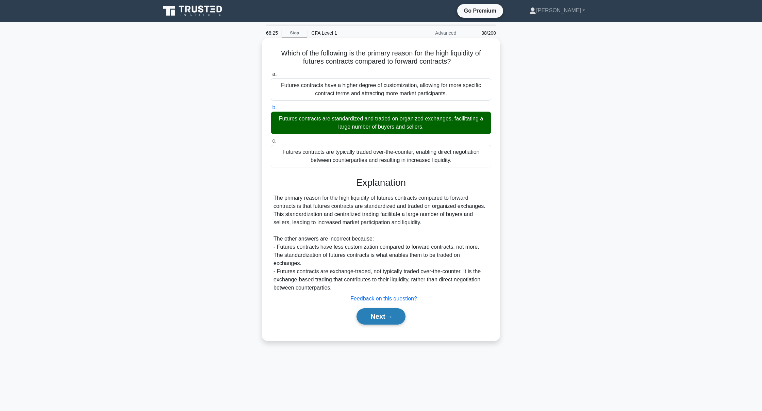
scroll to position [0, 0]
click at [380, 319] on button "Next" at bounding box center [380, 316] width 49 height 16
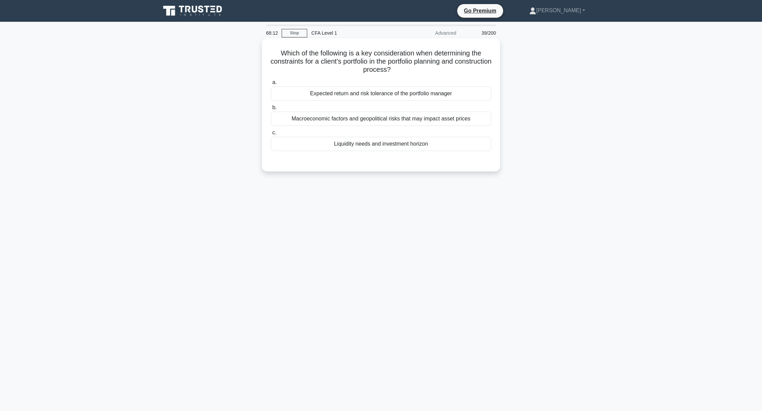
scroll to position [0, 0]
click at [350, 146] on div "Liquidity needs and investment horizon" at bounding box center [381, 144] width 220 height 14
click at [271, 135] on input "c. Liquidity needs and investment horizon" at bounding box center [271, 133] width 0 height 4
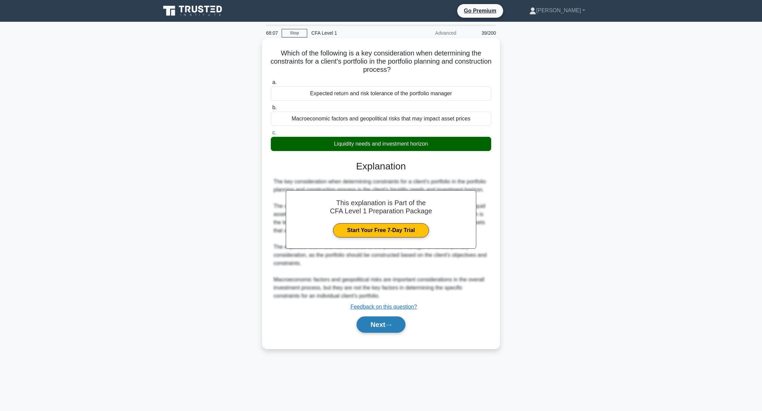
scroll to position [0, 0]
click at [363, 324] on button "Next" at bounding box center [380, 324] width 49 height 16
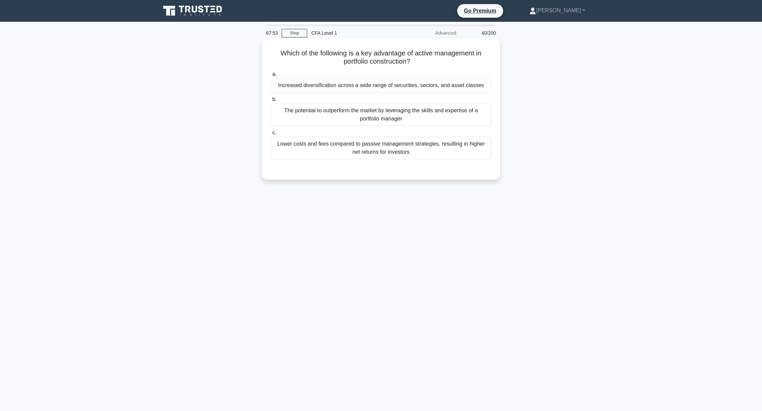
click at [382, 153] on div "Lower costs and fees compared to passive management strategies, resulting in hi…" at bounding box center [381, 148] width 220 height 22
click at [271, 135] on input "c. Lower costs and fees compared to passive management strategies, resulting in…" at bounding box center [271, 133] width 0 height 4
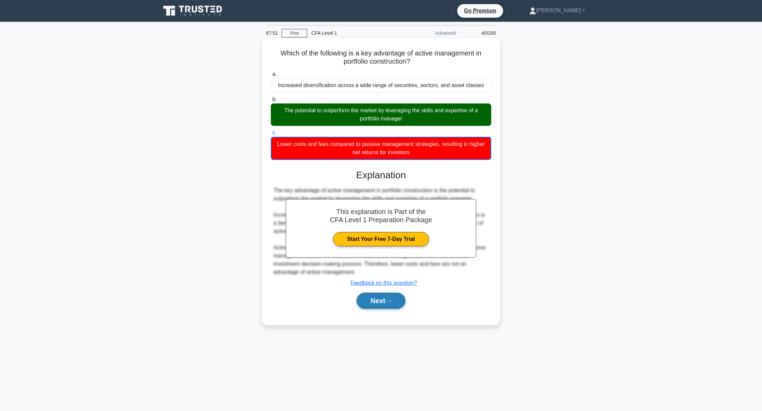
click at [382, 302] on button "Next" at bounding box center [380, 300] width 49 height 16
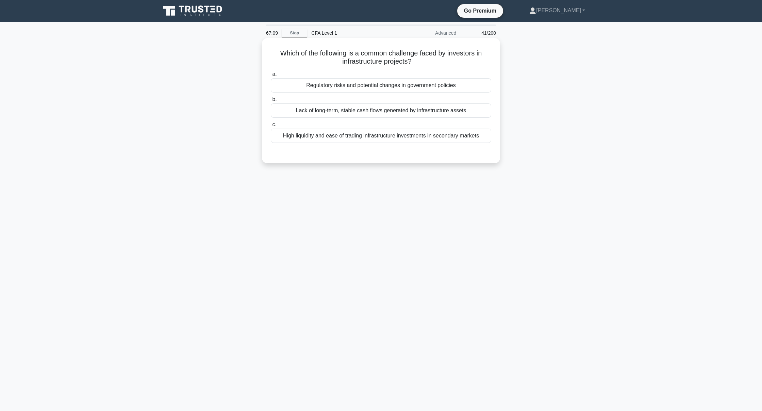
scroll to position [0, 0]
click at [307, 112] on div "Lack of long-term, stable cash flows generated by infrastructure assets" at bounding box center [381, 110] width 220 height 14
click at [271, 102] on input "b. Lack of long-term, stable cash flows generated by infrastructure assets" at bounding box center [271, 99] width 0 height 4
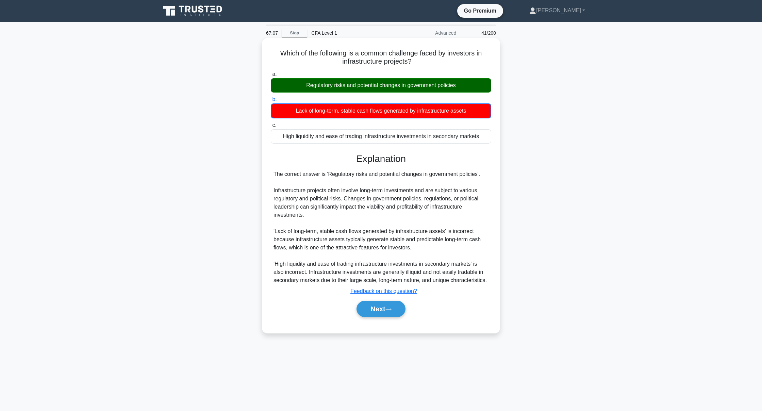
scroll to position [0, 0]
click at [362, 306] on button "Next" at bounding box center [380, 309] width 49 height 16
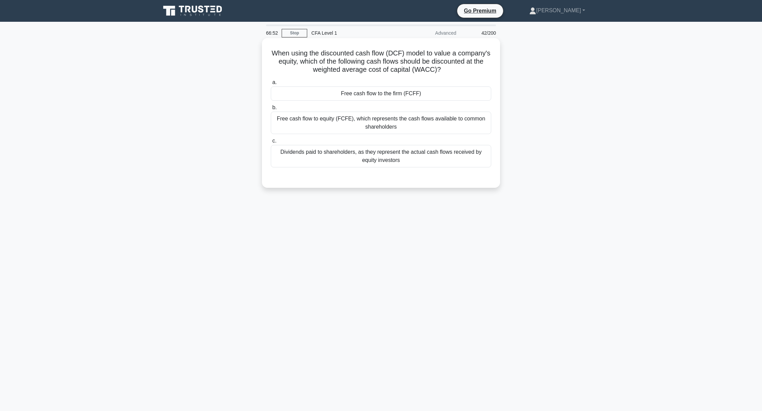
click at [441, 96] on div "Free cash flow to the firm (FCFF)" at bounding box center [381, 93] width 220 height 14
click at [271, 85] on input "a. Free cash flow to the firm (FCFF)" at bounding box center [271, 82] width 0 height 4
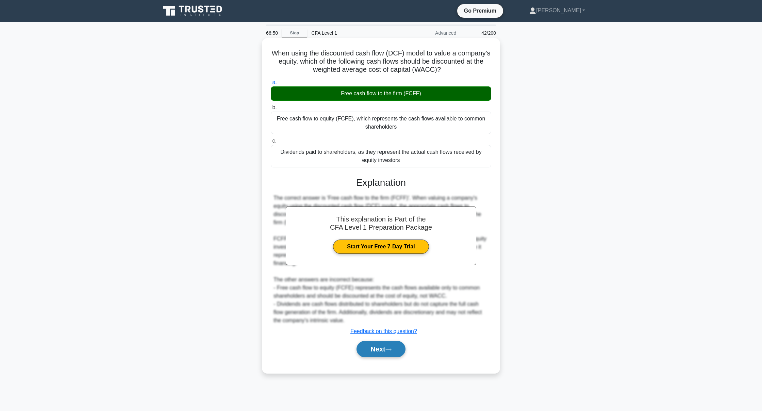
click at [359, 342] on button "Next" at bounding box center [380, 349] width 49 height 16
